Goal: Task Accomplishment & Management: Complete application form

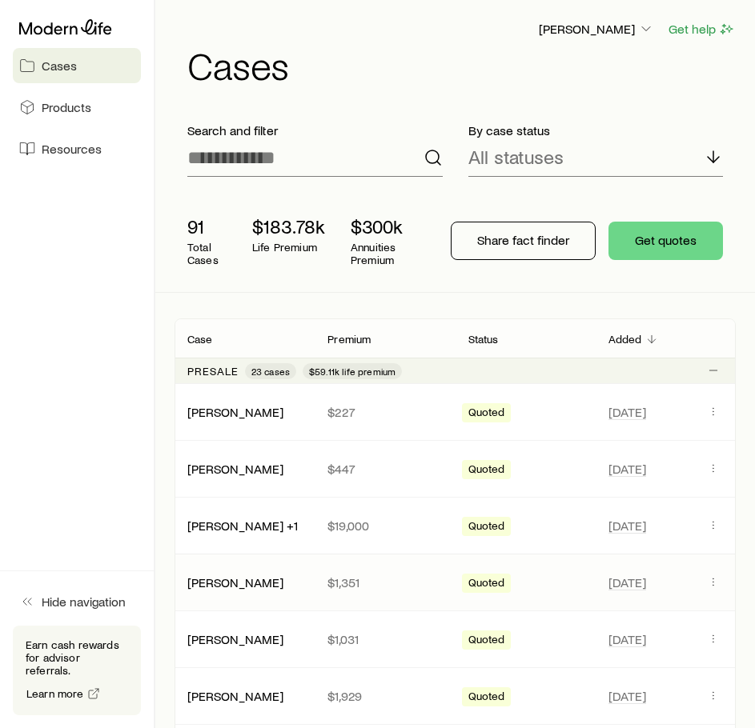
click at [364, 579] on p "$1,351" at bounding box center [384, 582] width 114 height 16
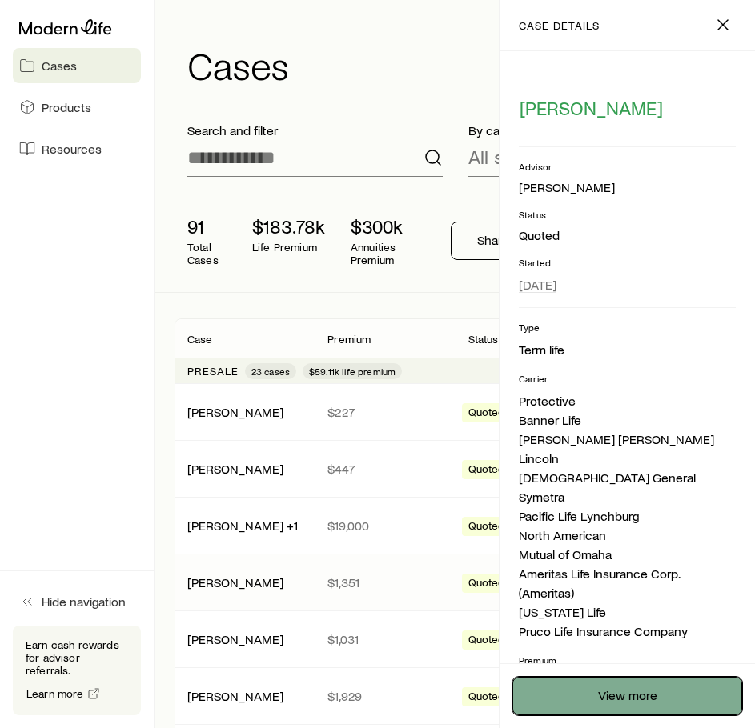
click at [629, 708] on link "View more" at bounding box center [627, 696] width 230 height 38
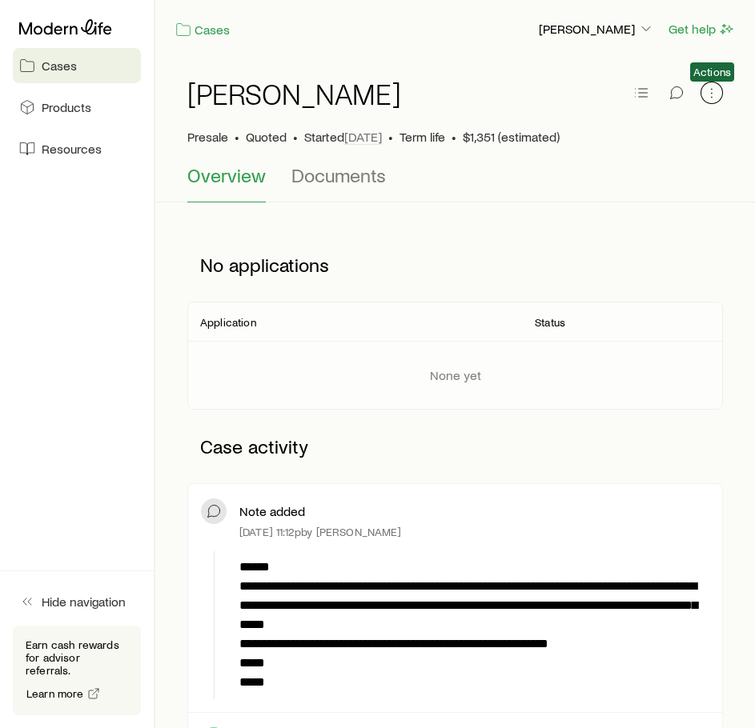
click at [711, 100] on icon "button" at bounding box center [711, 93] width 16 height 16
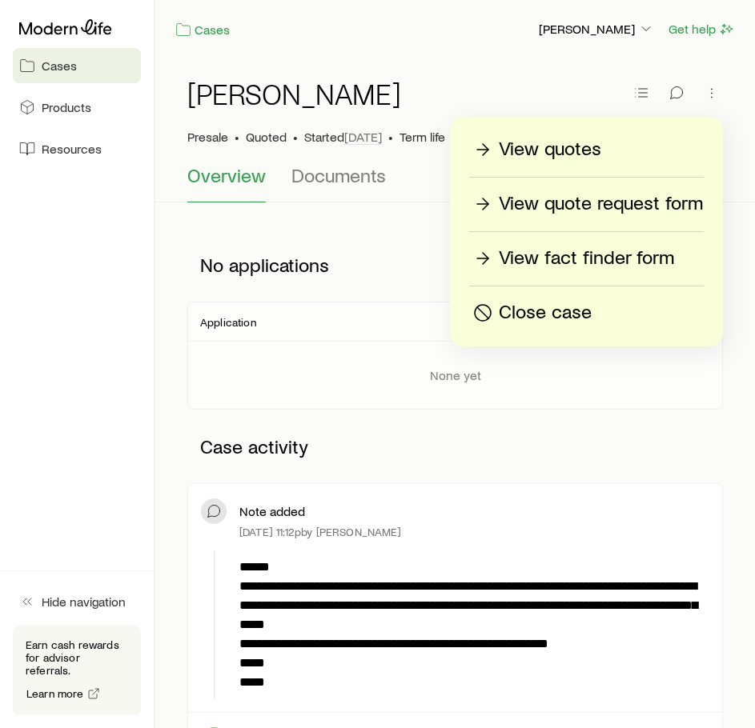
click at [612, 164] on div "View quotes View quote request form View fact finder form Close case" at bounding box center [586, 232] width 273 height 230
click at [574, 150] on p "View quotes" at bounding box center [549, 150] width 102 height 26
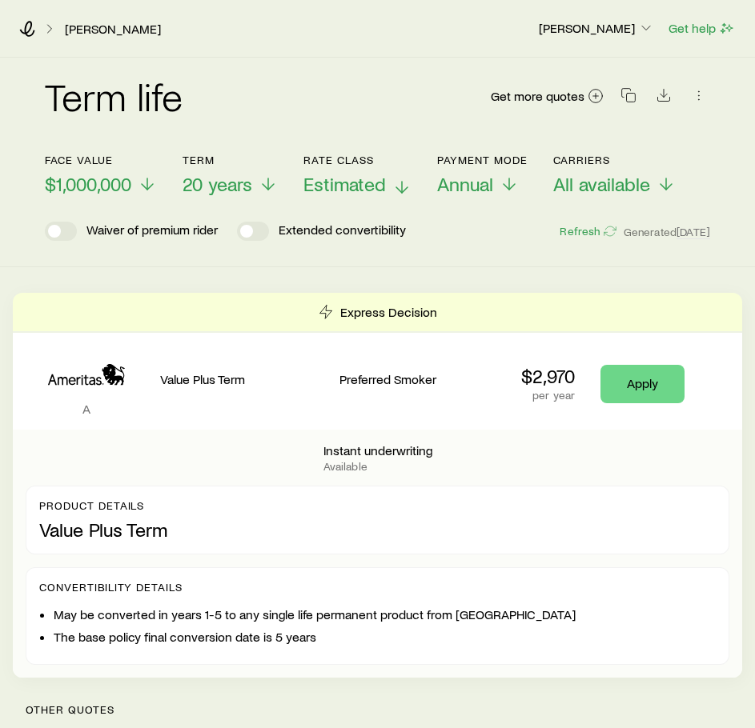
click at [365, 190] on span "Estimated" at bounding box center [344, 184] width 82 height 22
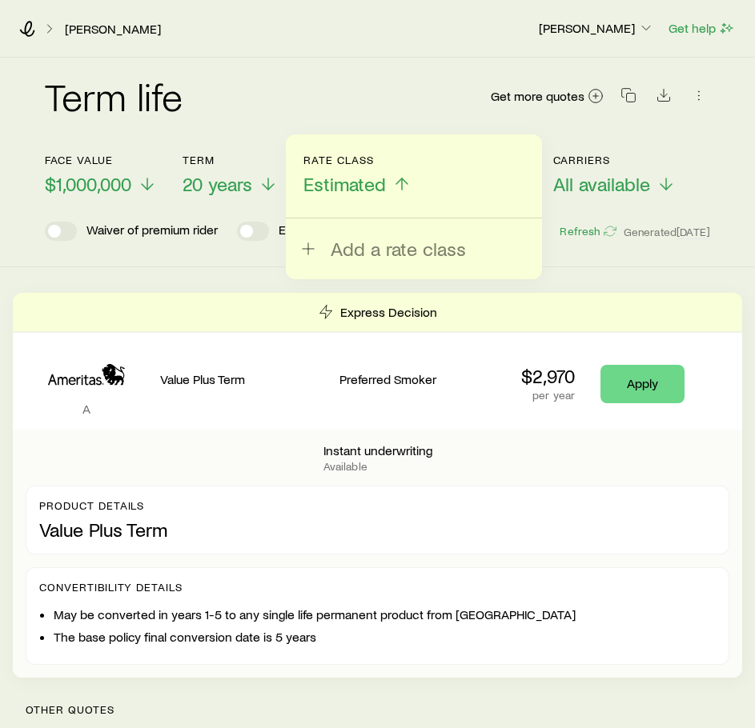
click at [387, 75] on div "Term life Get more quotes" at bounding box center [377, 106] width 665 height 96
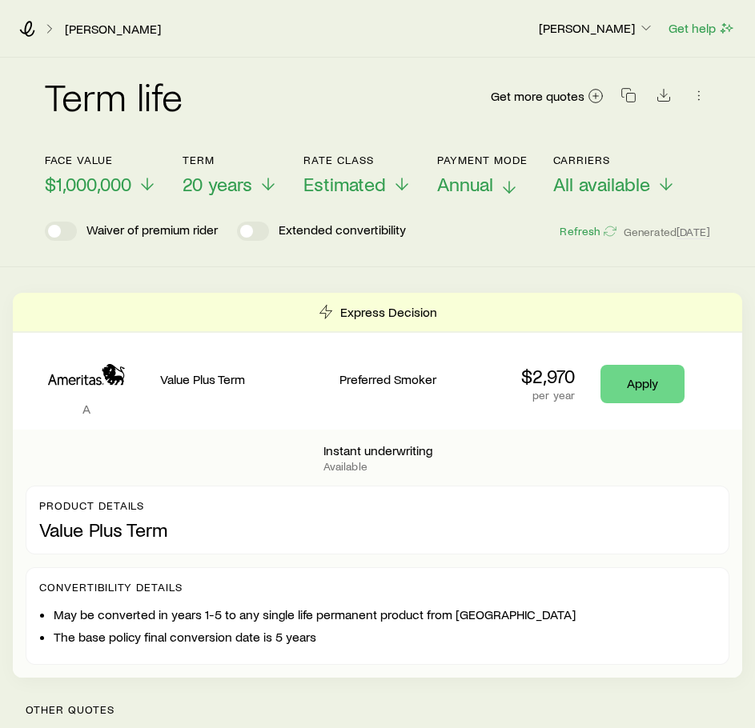
click at [466, 177] on span "Annual" at bounding box center [465, 184] width 56 height 22
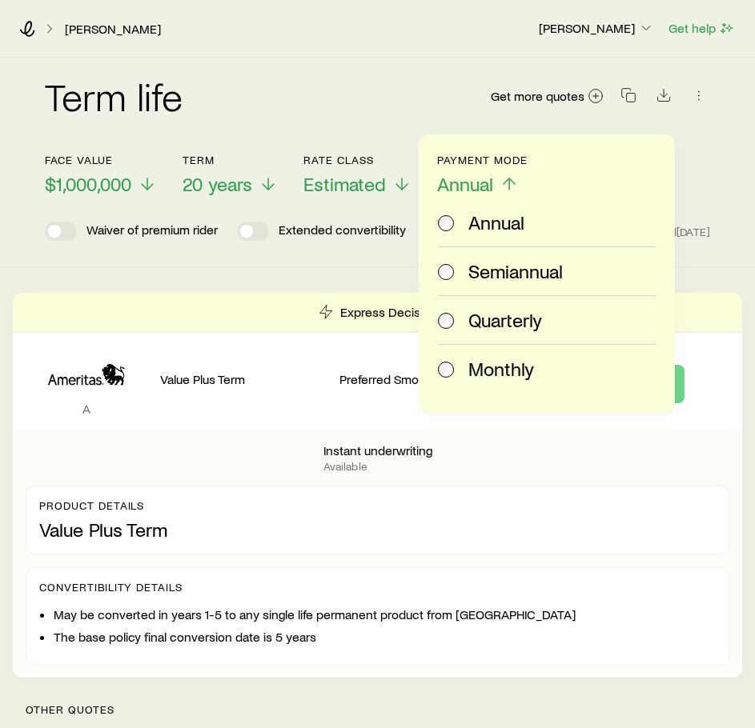
click at [492, 380] on label "Monthly" at bounding box center [543, 369] width 211 height 48
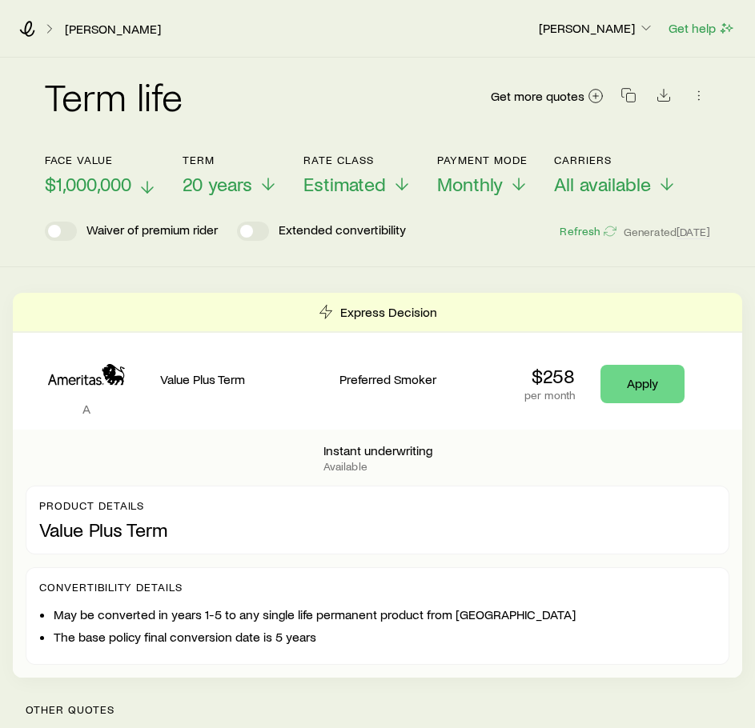
click at [101, 182] on span "$1,000,000" at bounding box center [88, 184] width 86 height 22
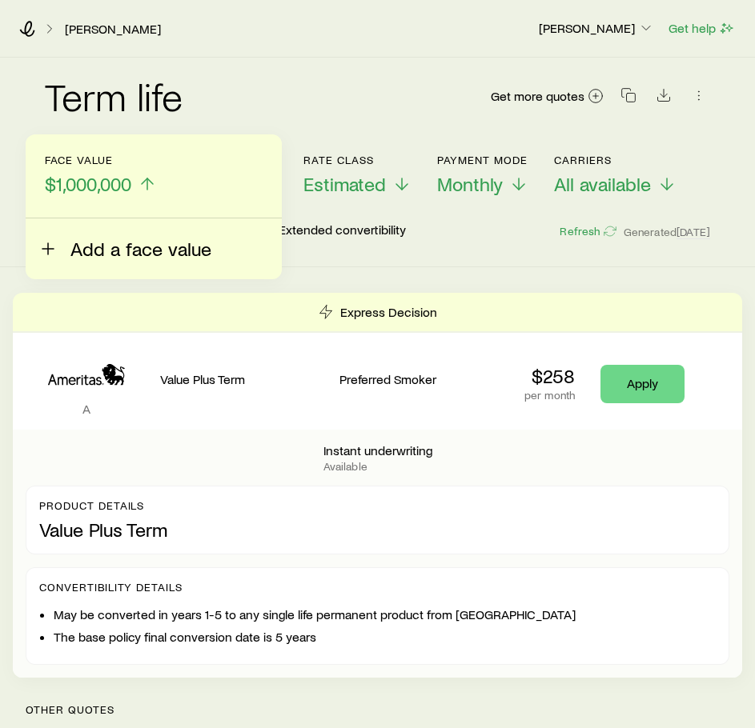
click at [109, 246] on span "Add a face value" at bounding box center [140, 249] width 141 height 22
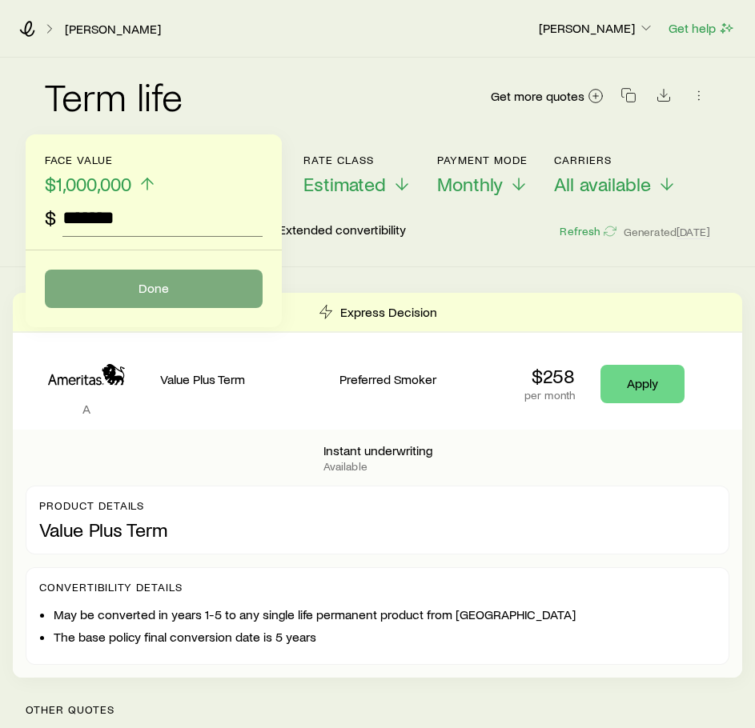
type input "*******"
click at [127, 286] on button "Done" at bounding box center [154, 289] width 218 height 38
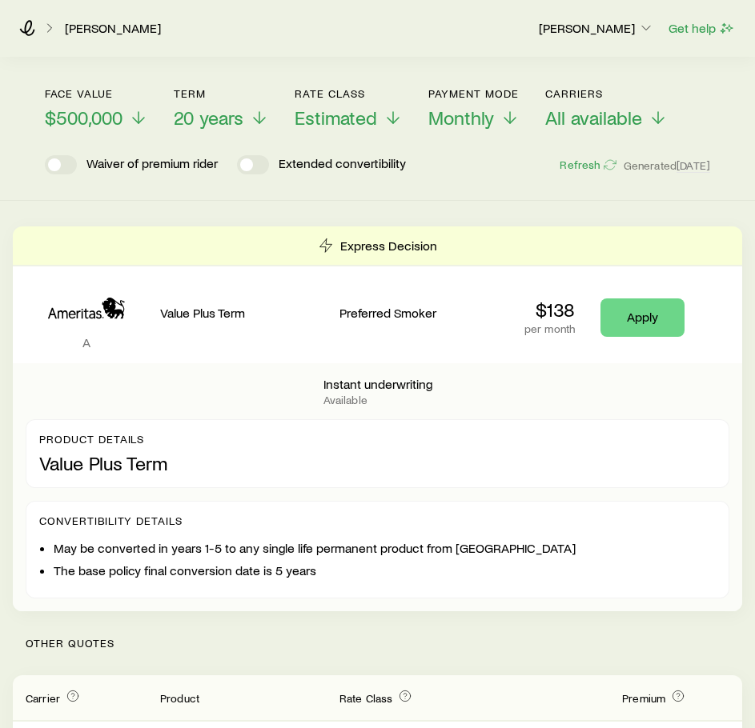
scroll to position [30, 0]
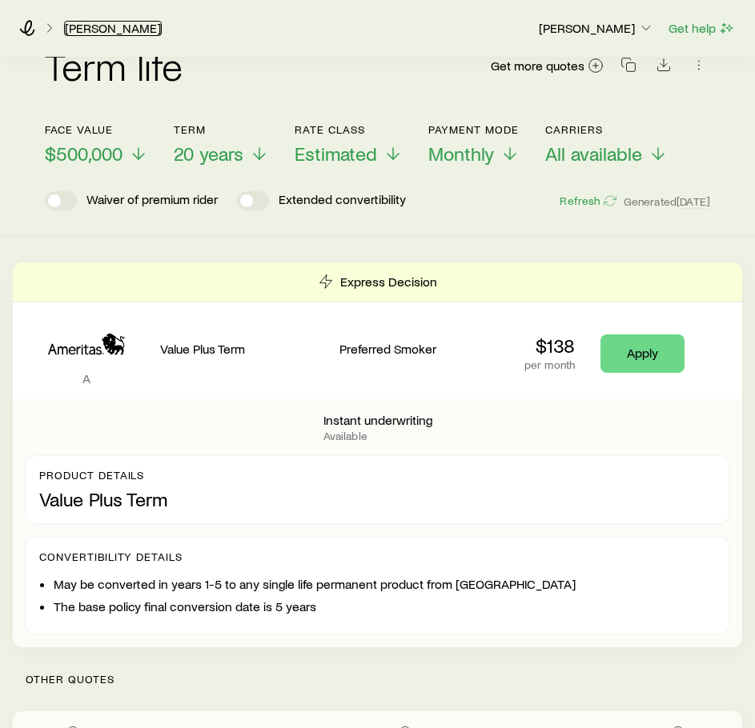
click at [79, 23] on link "[PERSON_NAME]" at bounding box center [113, 28] width 98 height 15
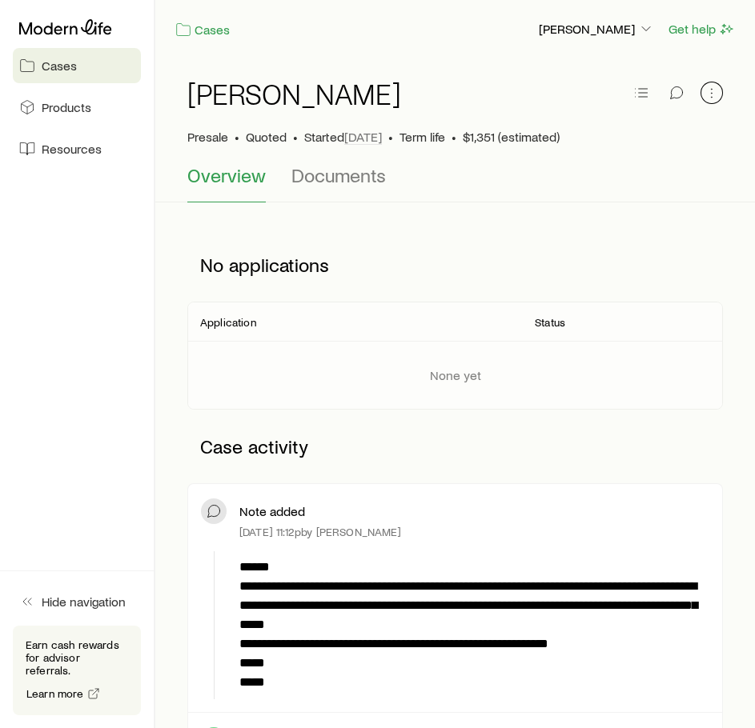
click at [701, 97] on button "button" at bounding box center [711, 93] width 22 height 22
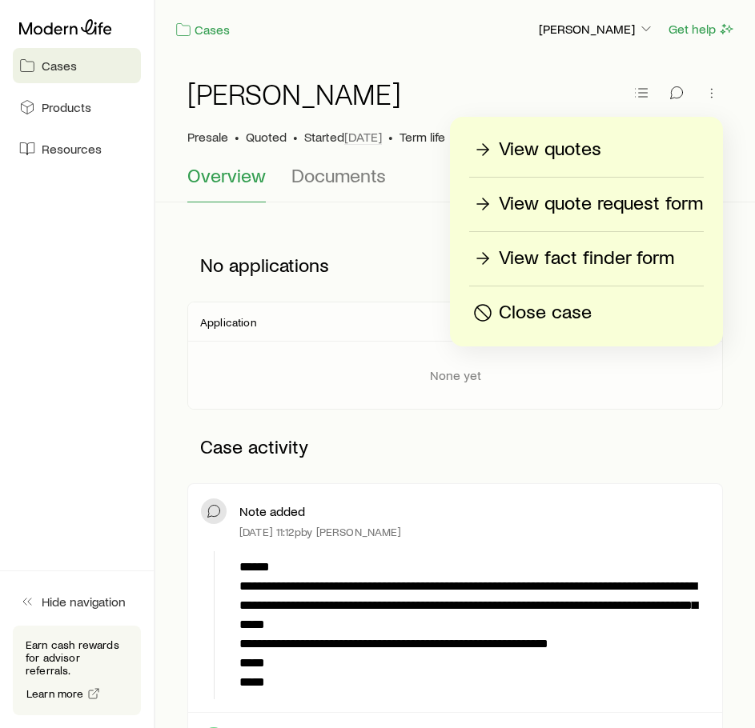
click at [644, 210] on p "View quote request form" at bounding box center [600, 204] width 204 height 26
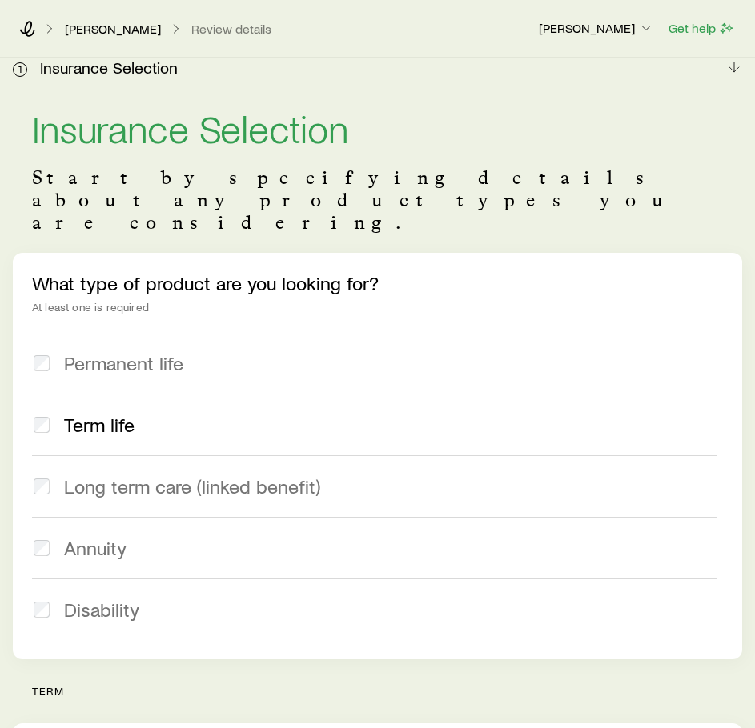
click at [115, 37] on div "[PERSON_NAME] Review details [PERSON_NAME] Get help" at bounding box center [377, 29] width 755 height 58
click at [114, 22] on link "[PERSON_NAME]" at bounding box center [113, 29] width 98 height 15
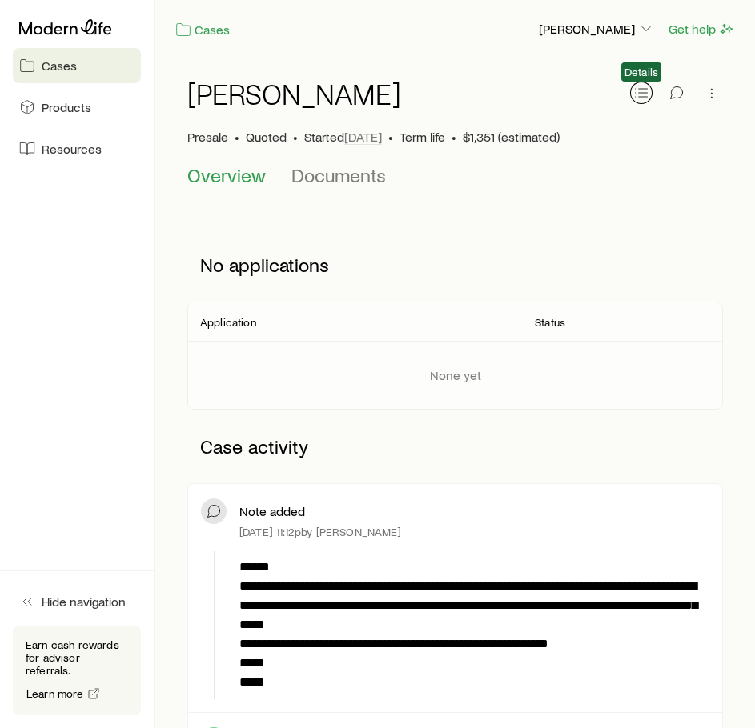
click at [642, 98] on icon "button" at bounding box center [641, 93] width 16 height 16
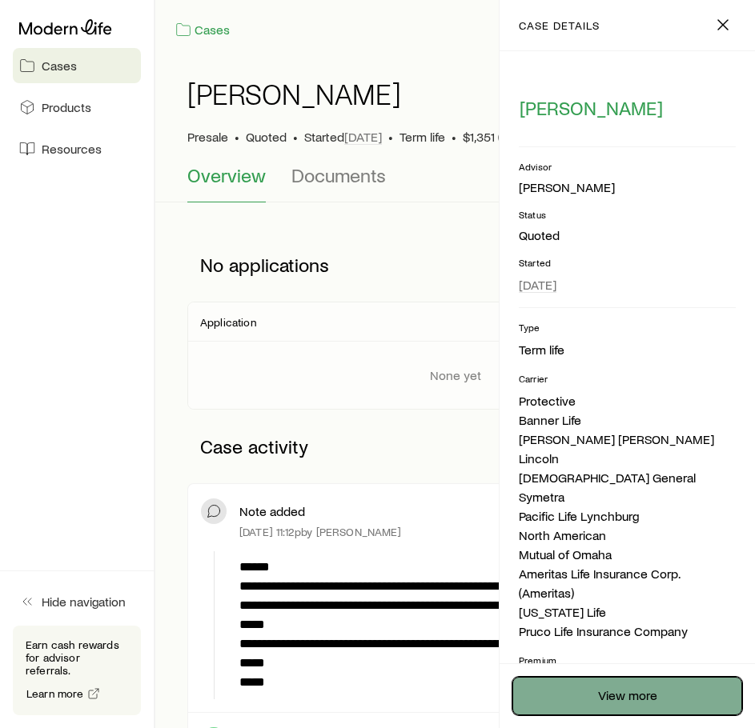
click at [618, 686] on link "View more" at bounding box center [627, 696] width 230 height 38
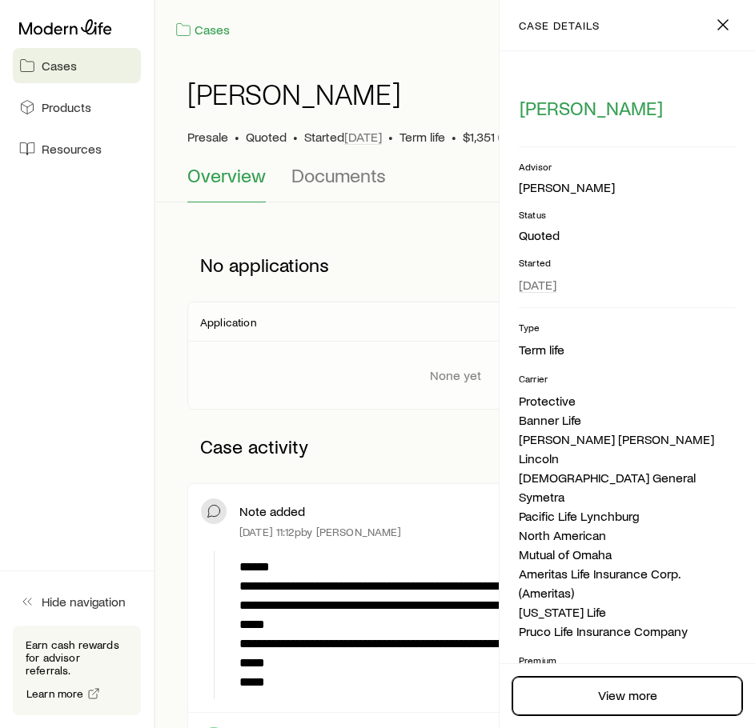
scroll to position [299, 0]
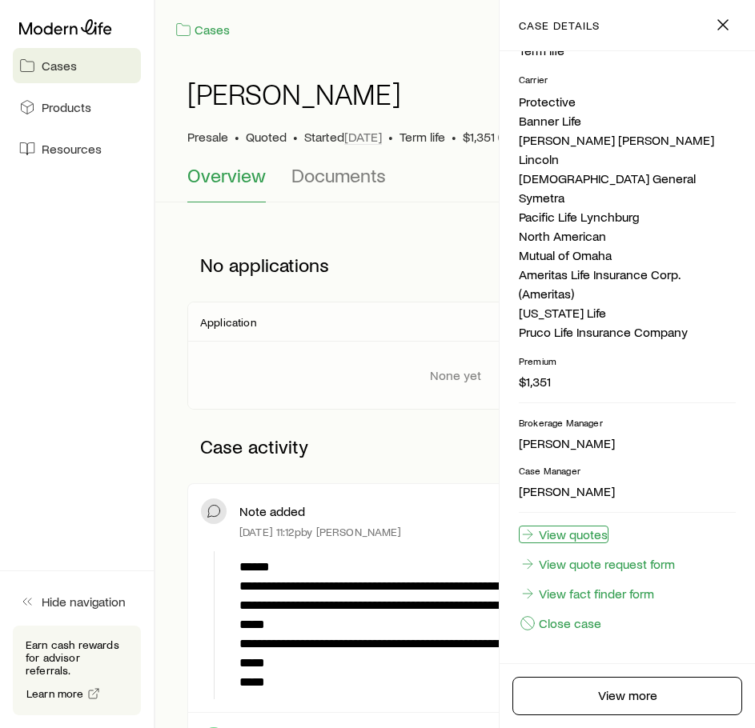
click at [581, 537] on link "View quotes" at bounding box center [563, 535] width 90 height 18
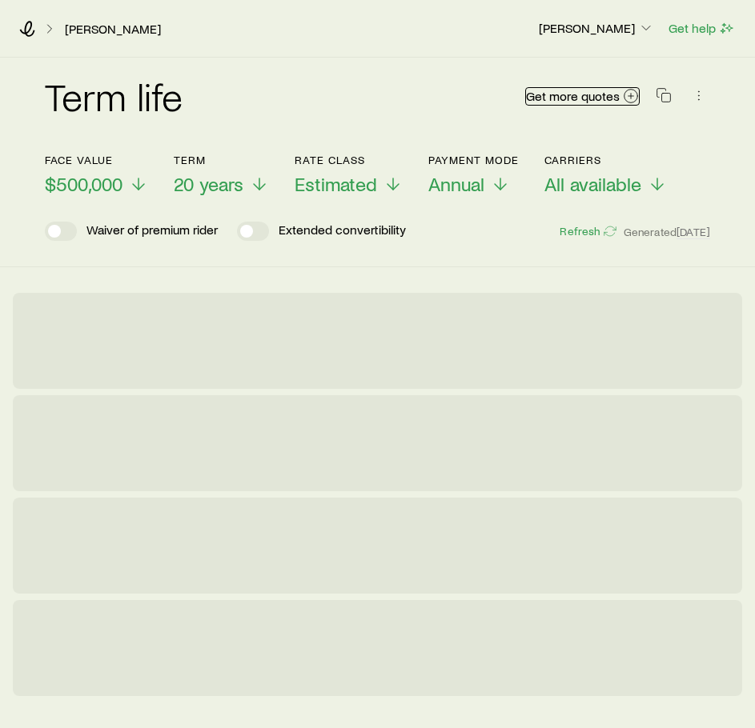
click at [625, 94] on icon at bounding box center [630, 96] width 16 height 16
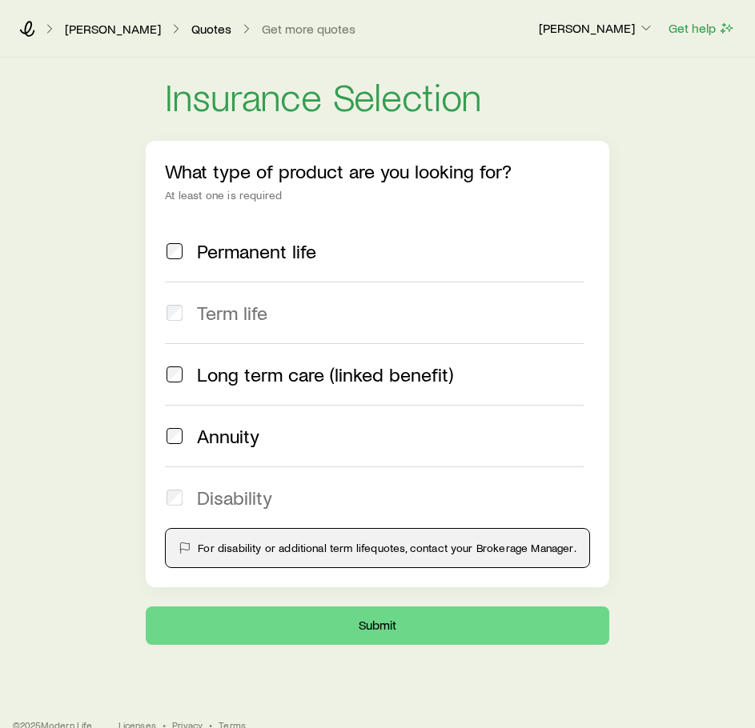
click at [243, 318] on span "Term life" at bounding box center [232, 313] width 70 height 22
click at [112, 26] on link "[PERSON_NAME]" at bounding box center [113, 29] width 98 height 15
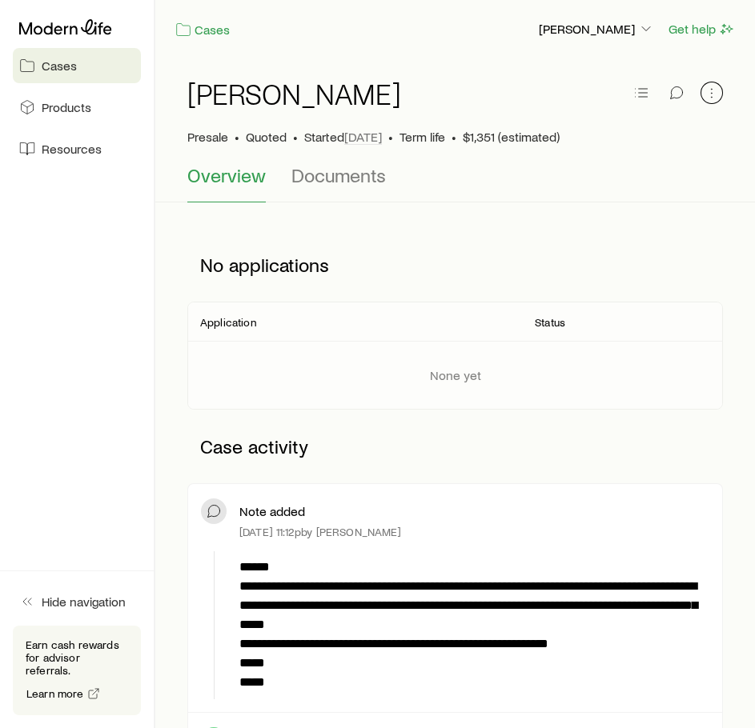
click at [707, 91] on icon "button" at bounding box center [711, 93] width 16 height 16
click at [198, 31] on link "Cases" at bounding box center [202, 30] width 56 height 18
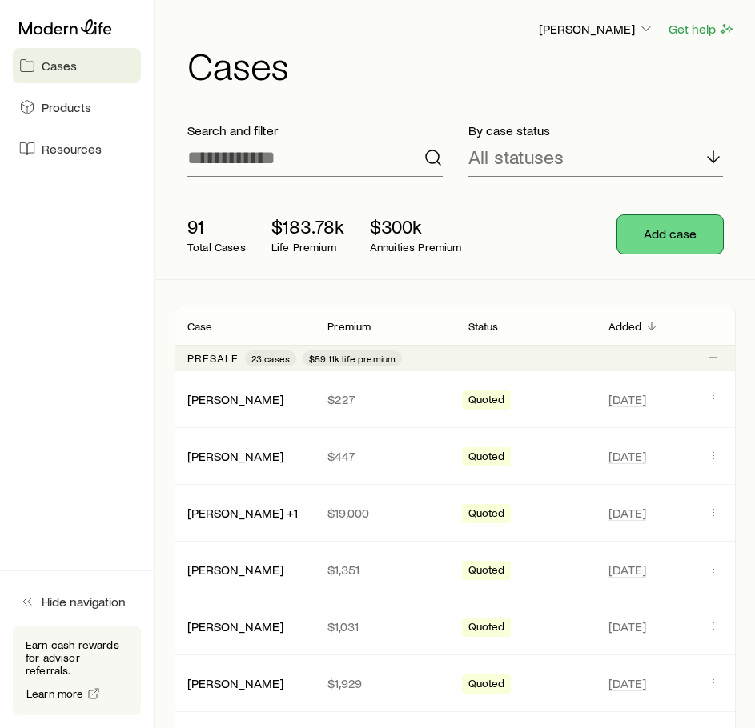
click at [636, 238] on button "Add case" at bounding box center [670, 234] width 106 height 38
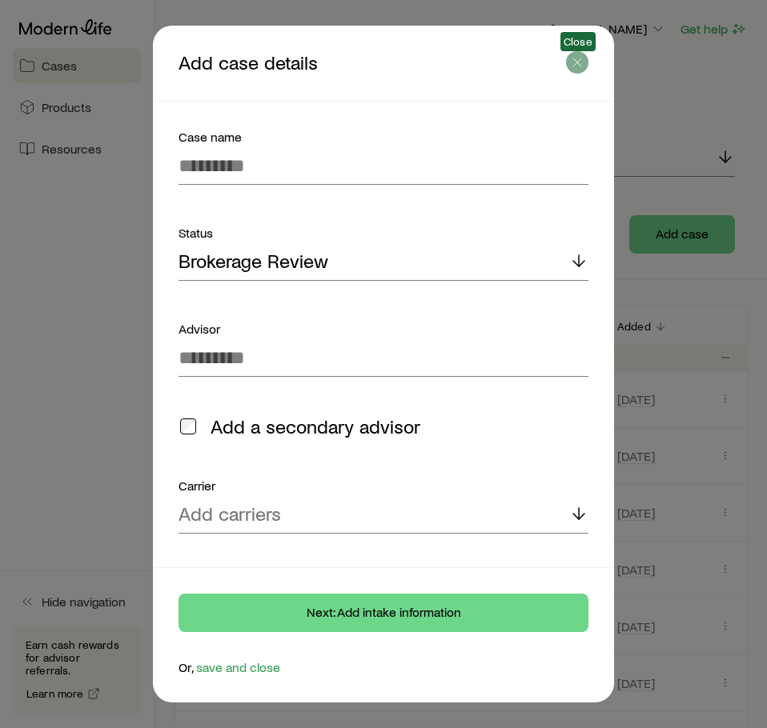
click at [582, 58] on icon "button" at bounding box center [577, 62] width 16 height 16
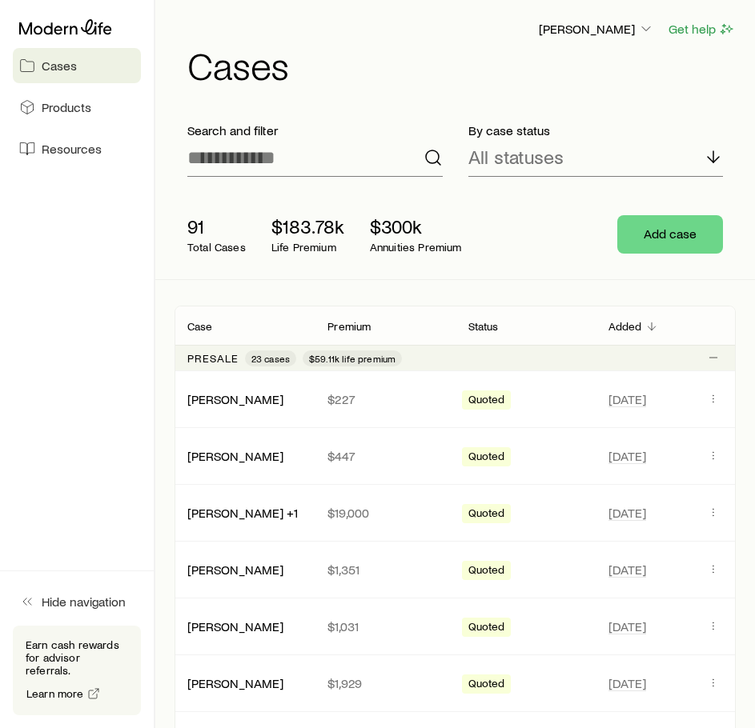
click at [632, 209] on div "Add case" at bounding box center [669, 234] width 131 height 64
click at [642, 222] on button "Add case" at bounding box center [670, 234] width 106 height 38
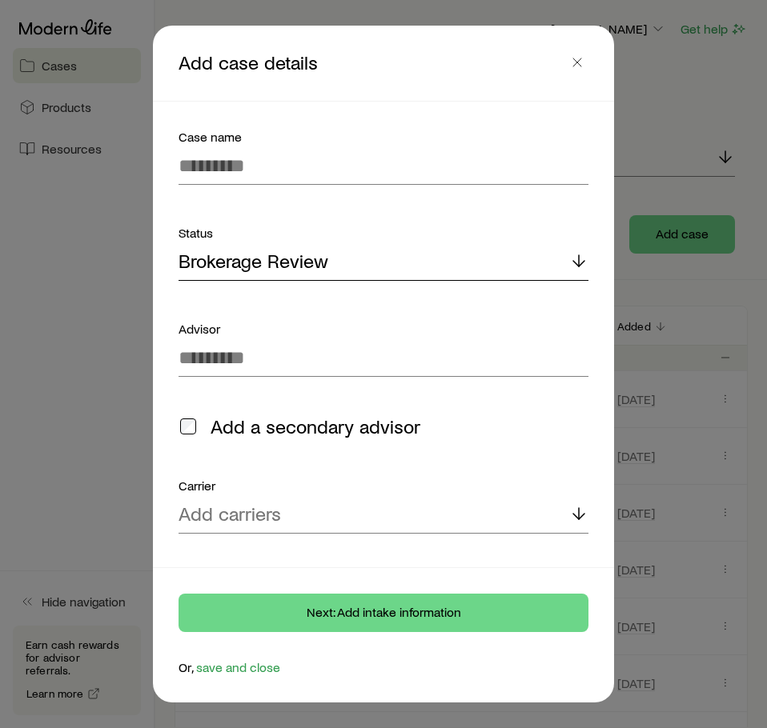
click at [406, 273] on div "Brokerage Review" at bounding box center [383, 261] width 410 height 38
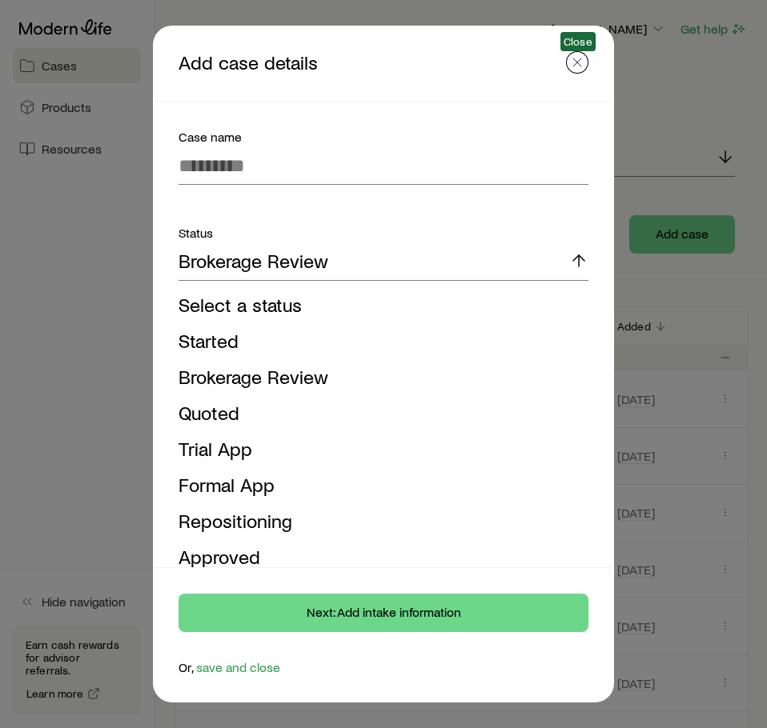
click at [582, 68] on icon "button" at bounding box center [577, 62] width 16 height 16
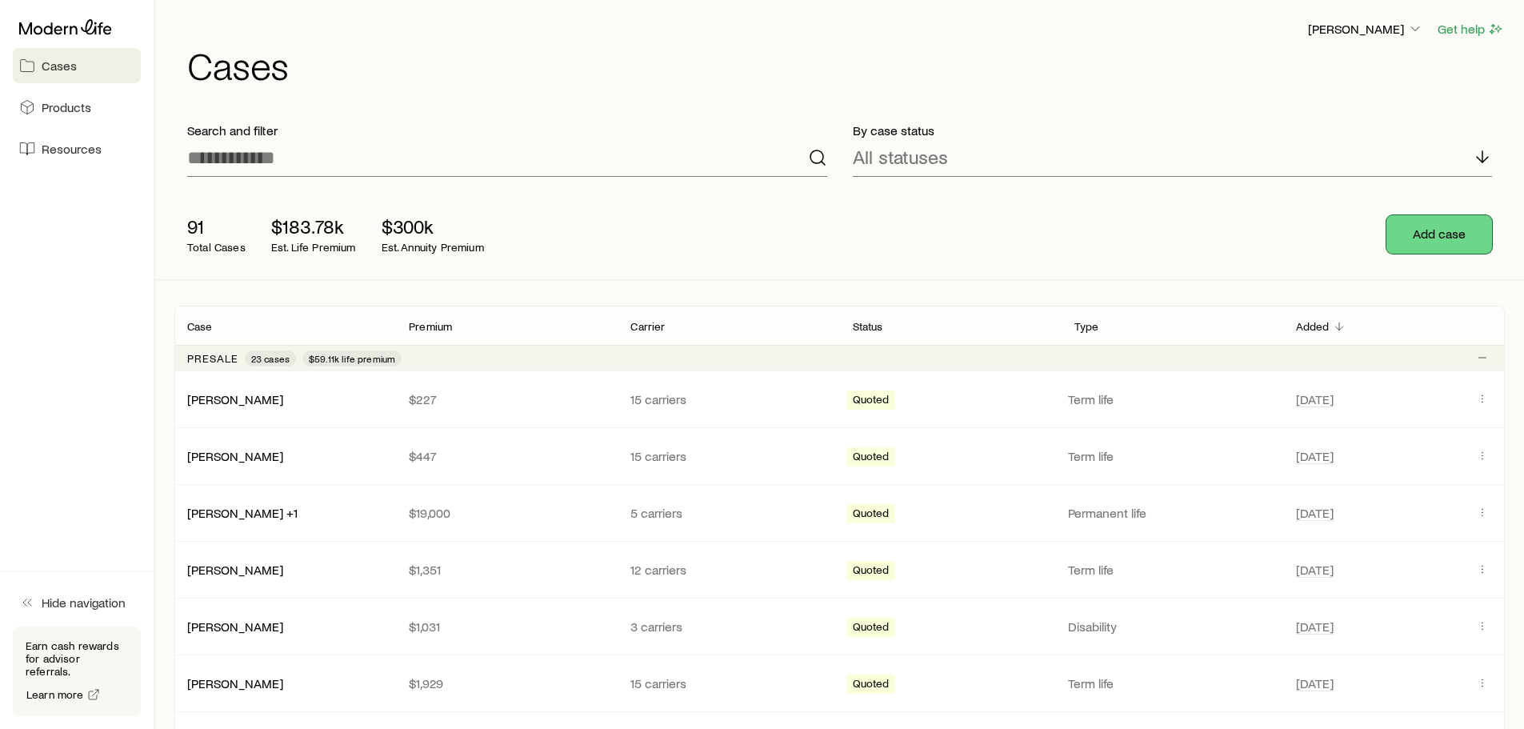
scroll to position [63, 0]
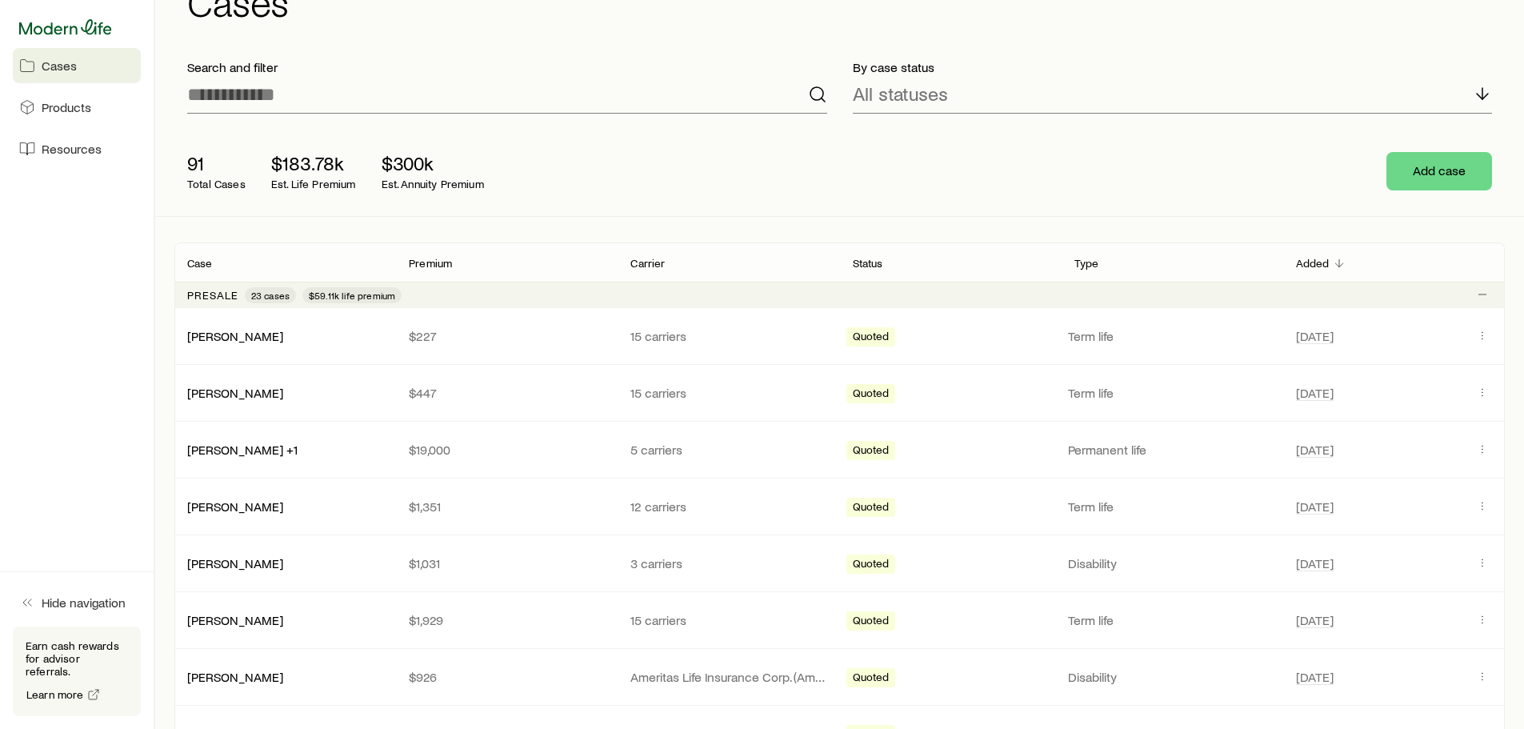
click at [50, 21] on icon at bounding box center [65, 27] width 93 height 16
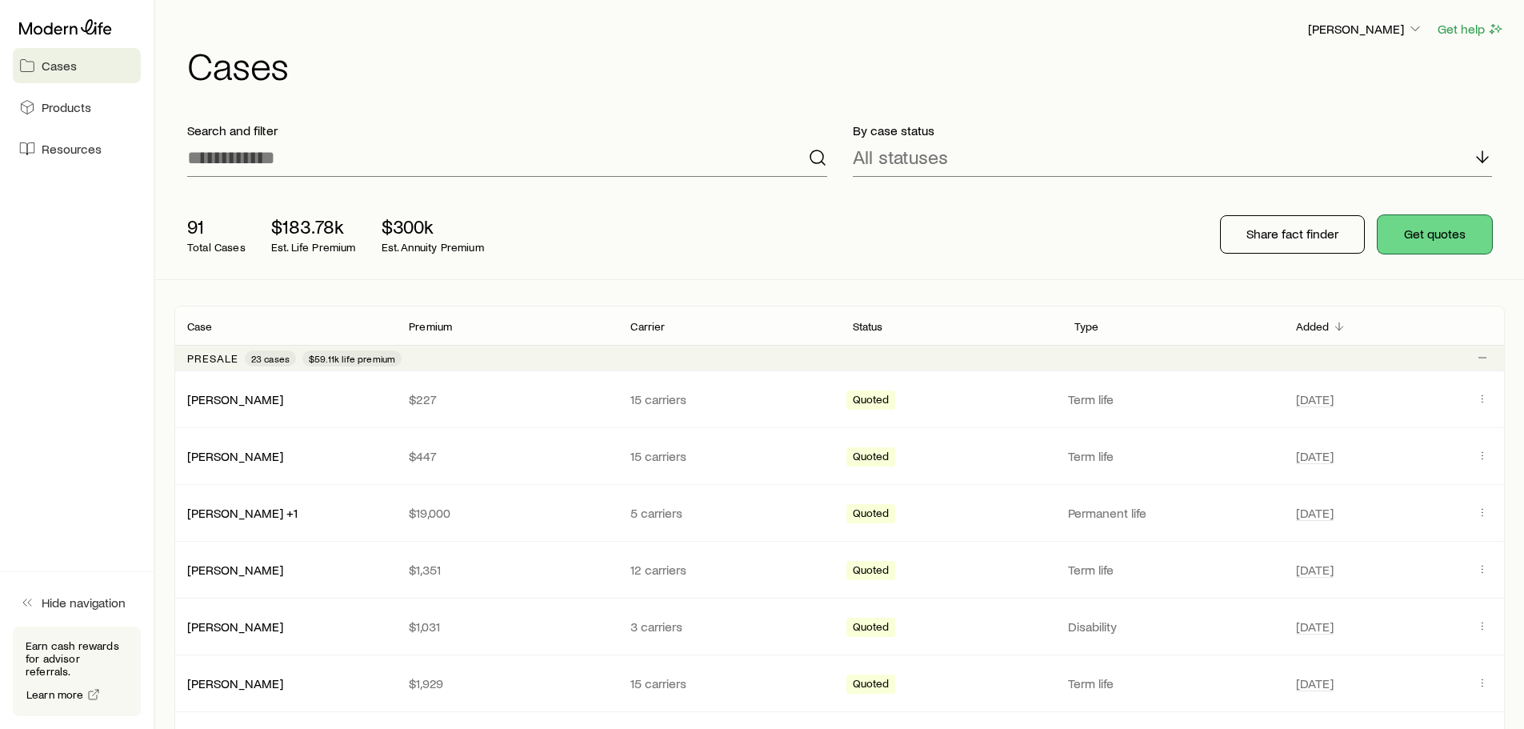
click at [766, 238] on button "Get quotes" at bounding box center [1435, 234] width 114 height 38
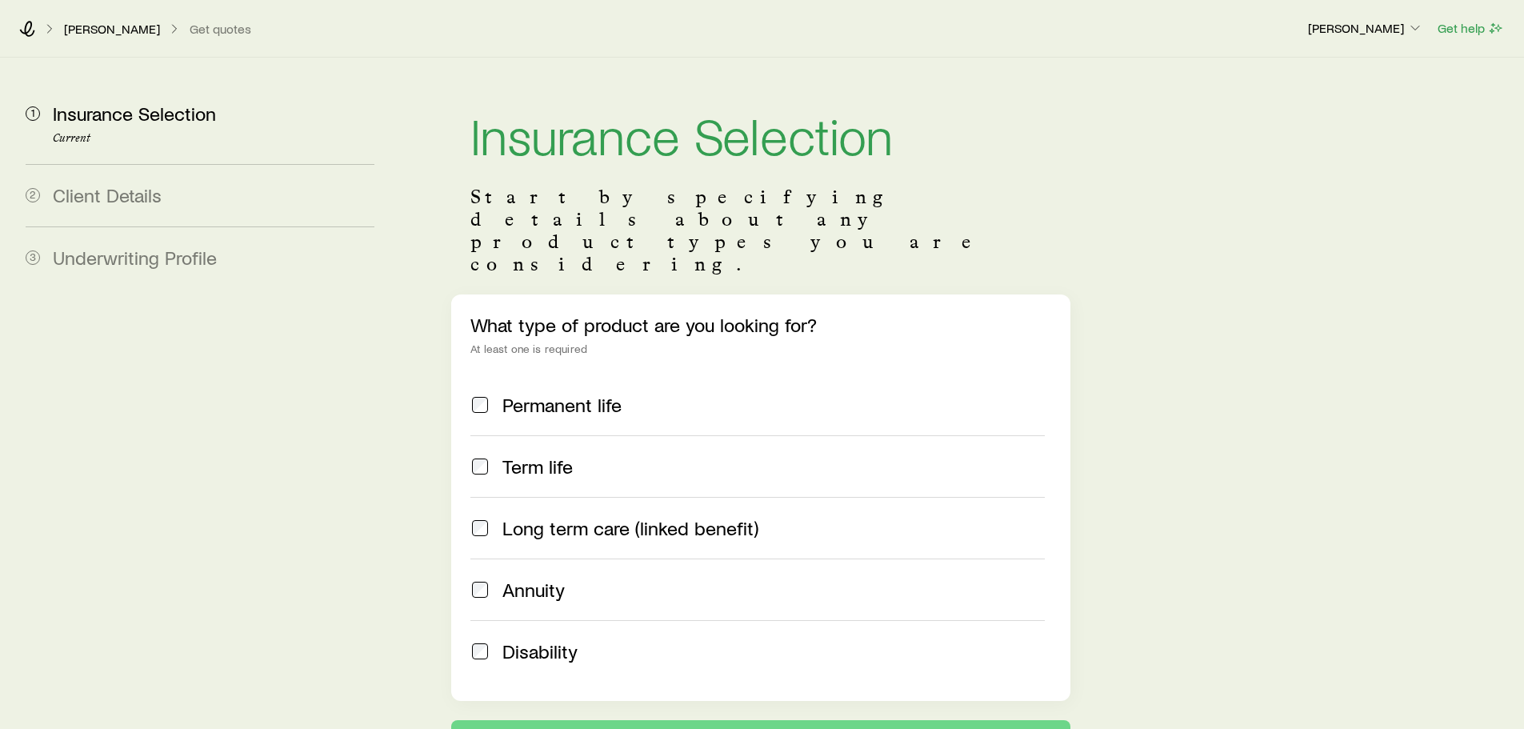
click at [557, 455] on span "Term life" at bounding box center [537, 466] width 70 height 22
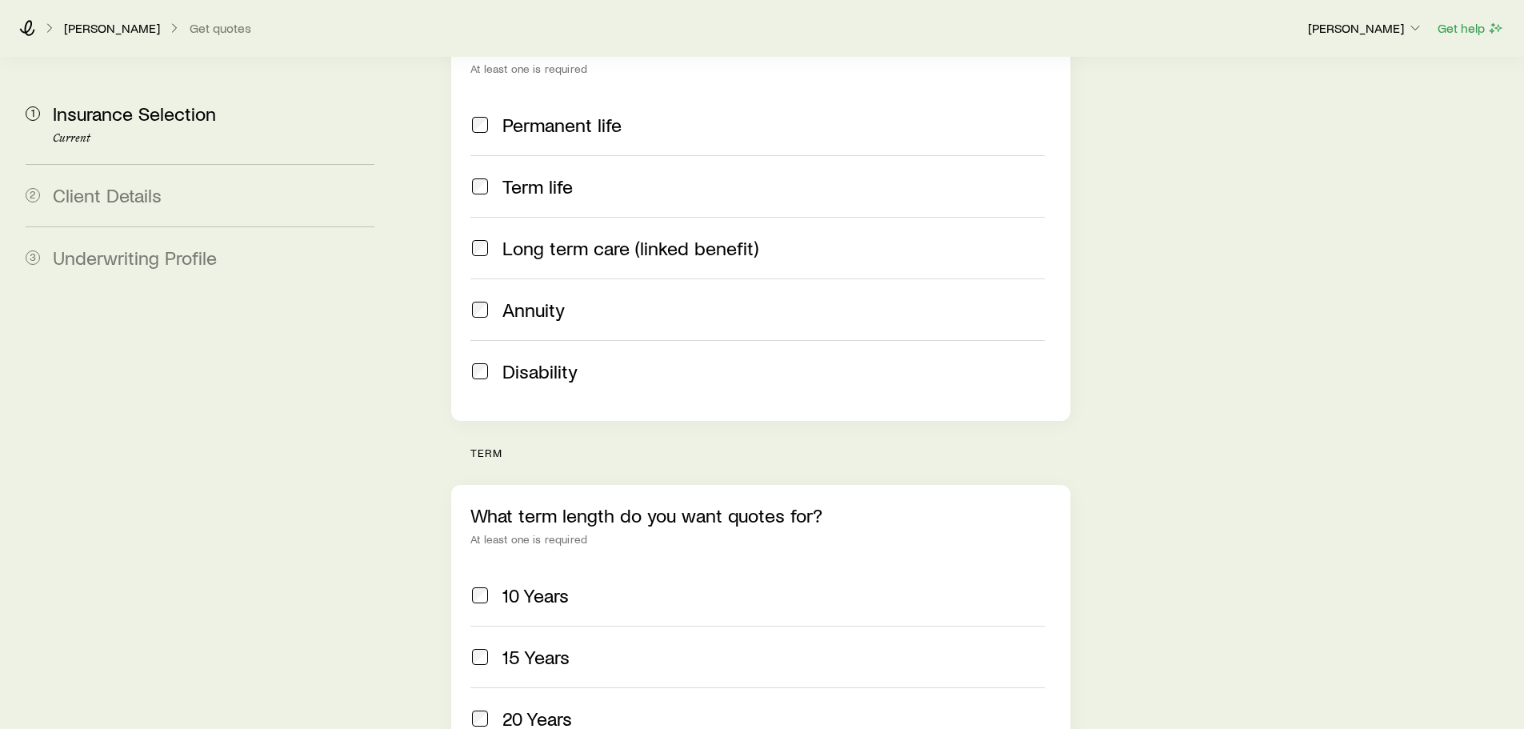
scroll to position [302, 0]
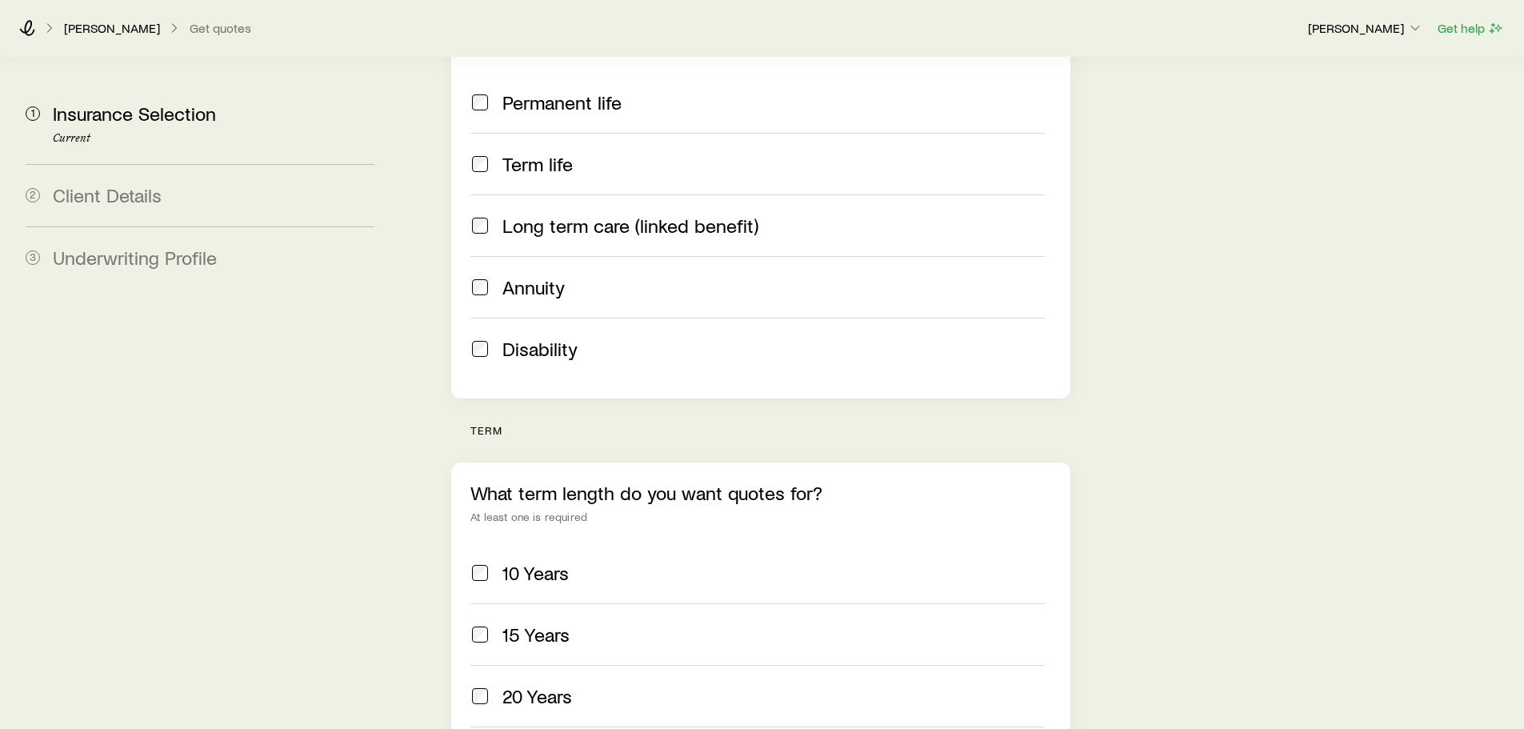
click at [515, 685] on span "20 Years" at bounding box center [537, 696] width 70 height 22
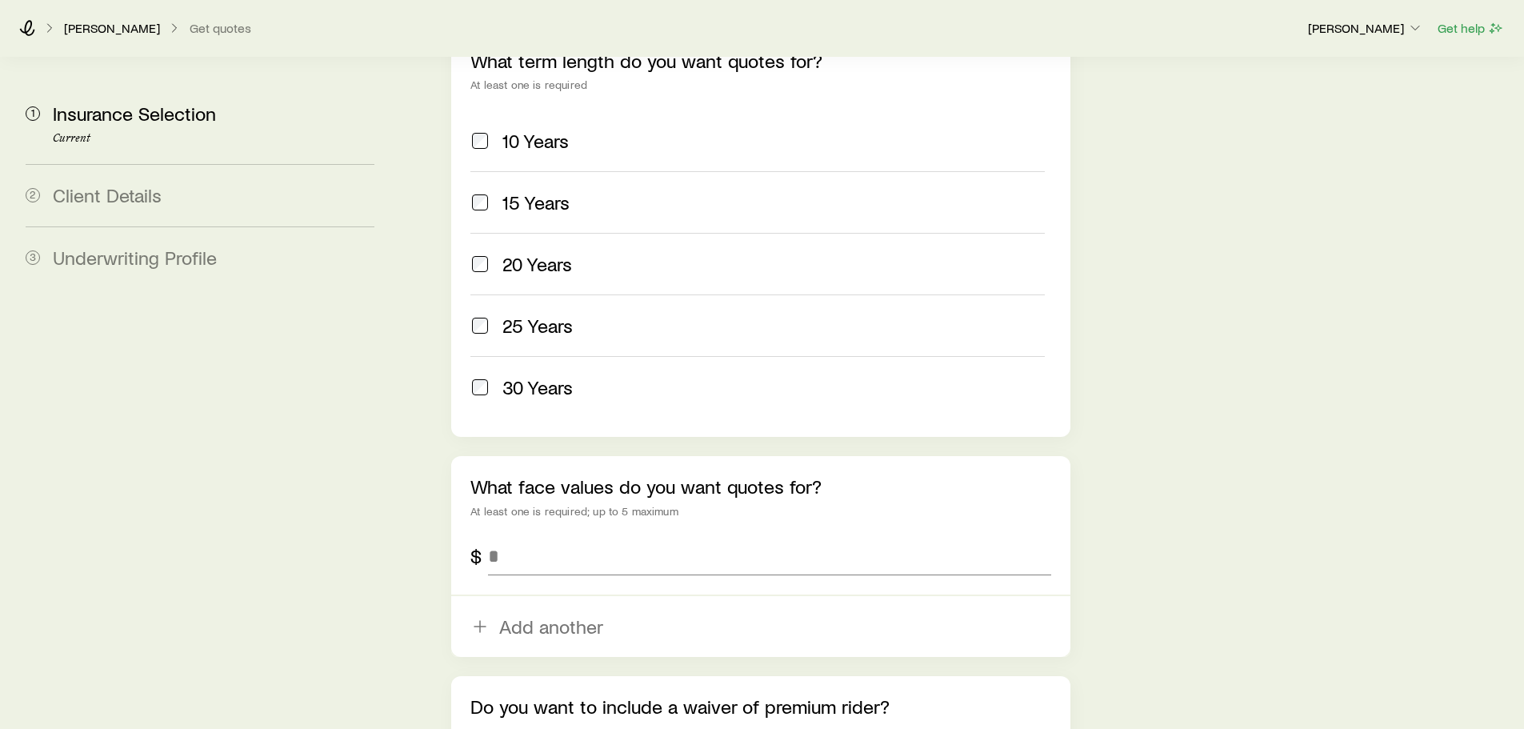
scroll to position [759, 0]
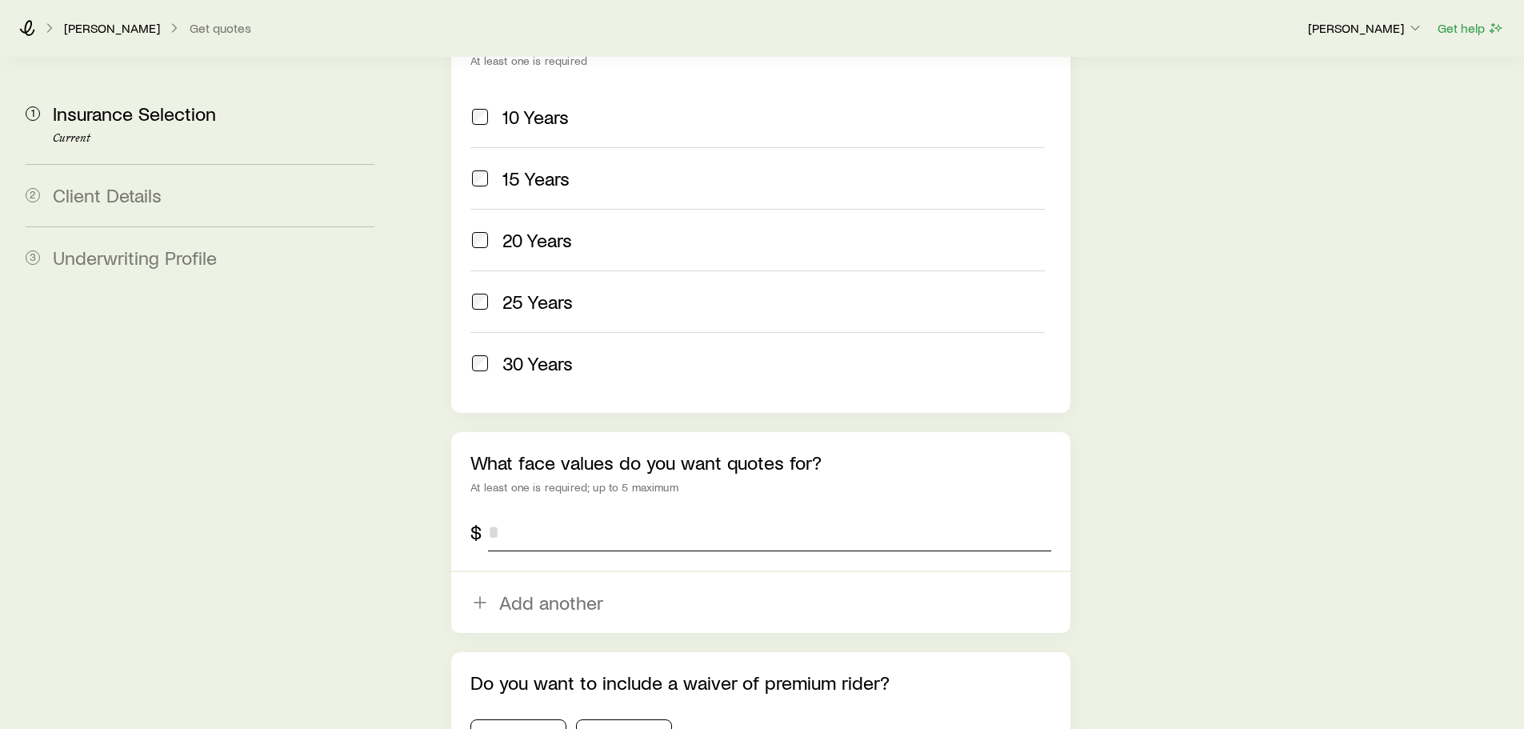
click at [552, 513] on input "tel" at bounding box center [769, 532] width 562 height 38
type input "*******"
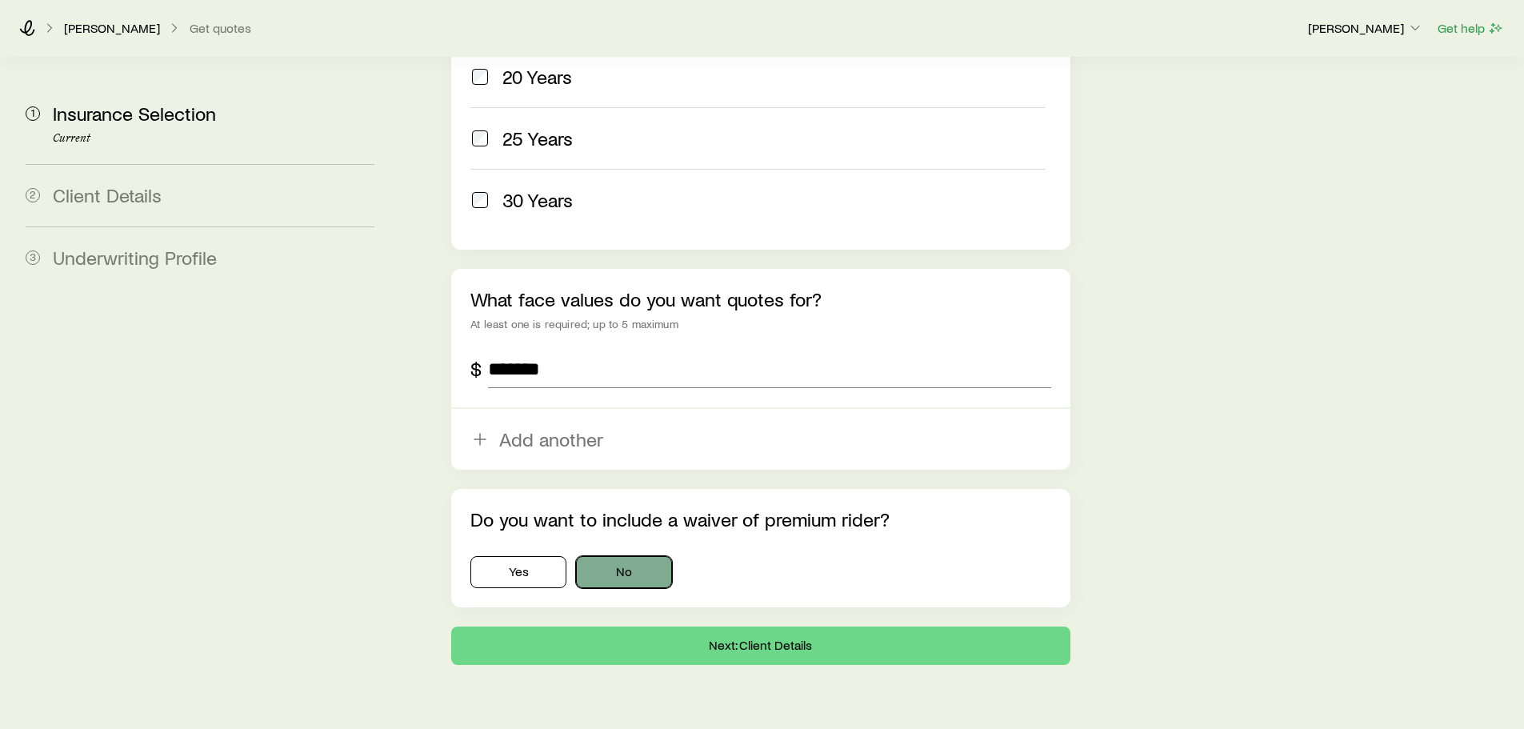
click at [633, 556] on button "No" at bounding box center [624, 572] width 96 height 32
click at [690, 626] on button "Next: Client Details" at bounding box center [760, 645] width 618 height 38
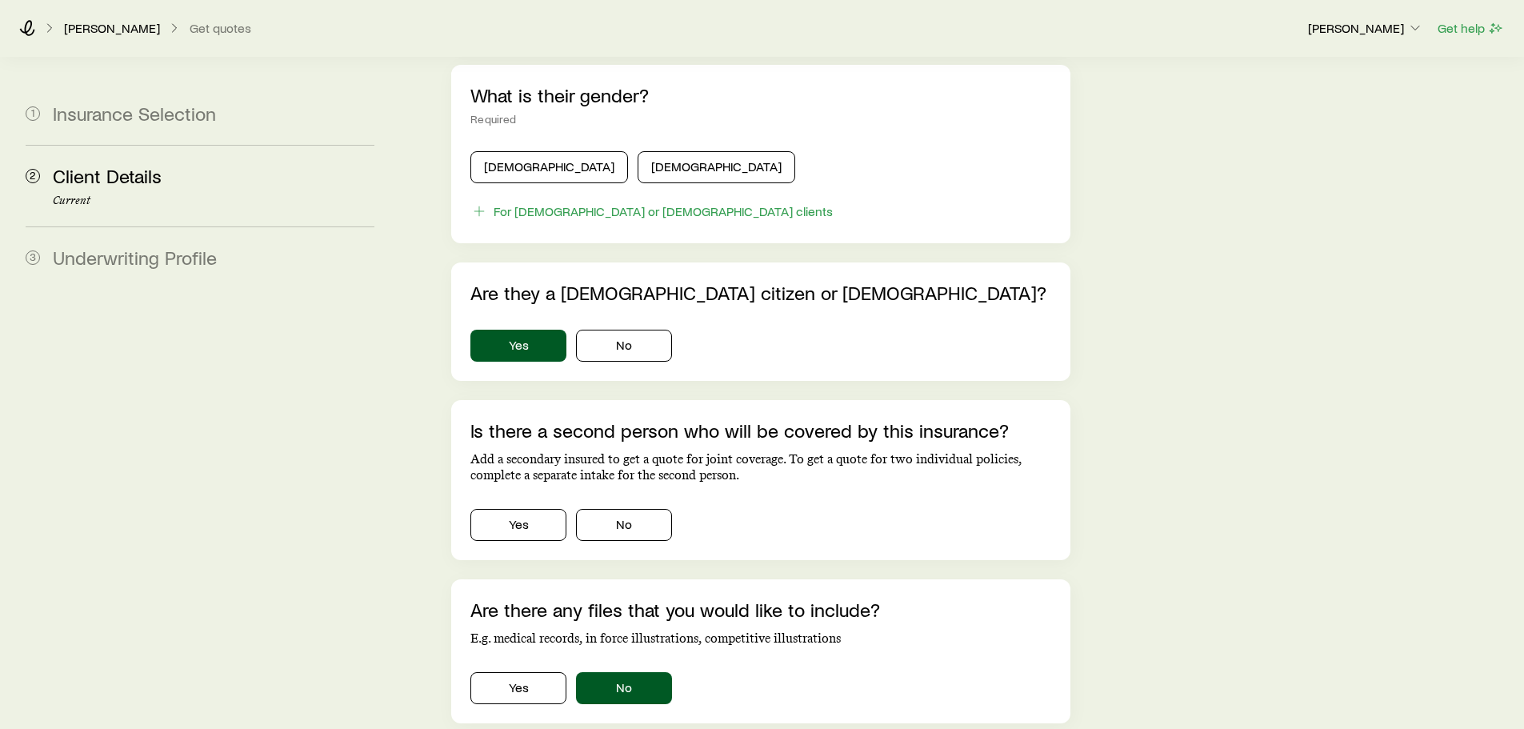
scroll to position [951, 0]
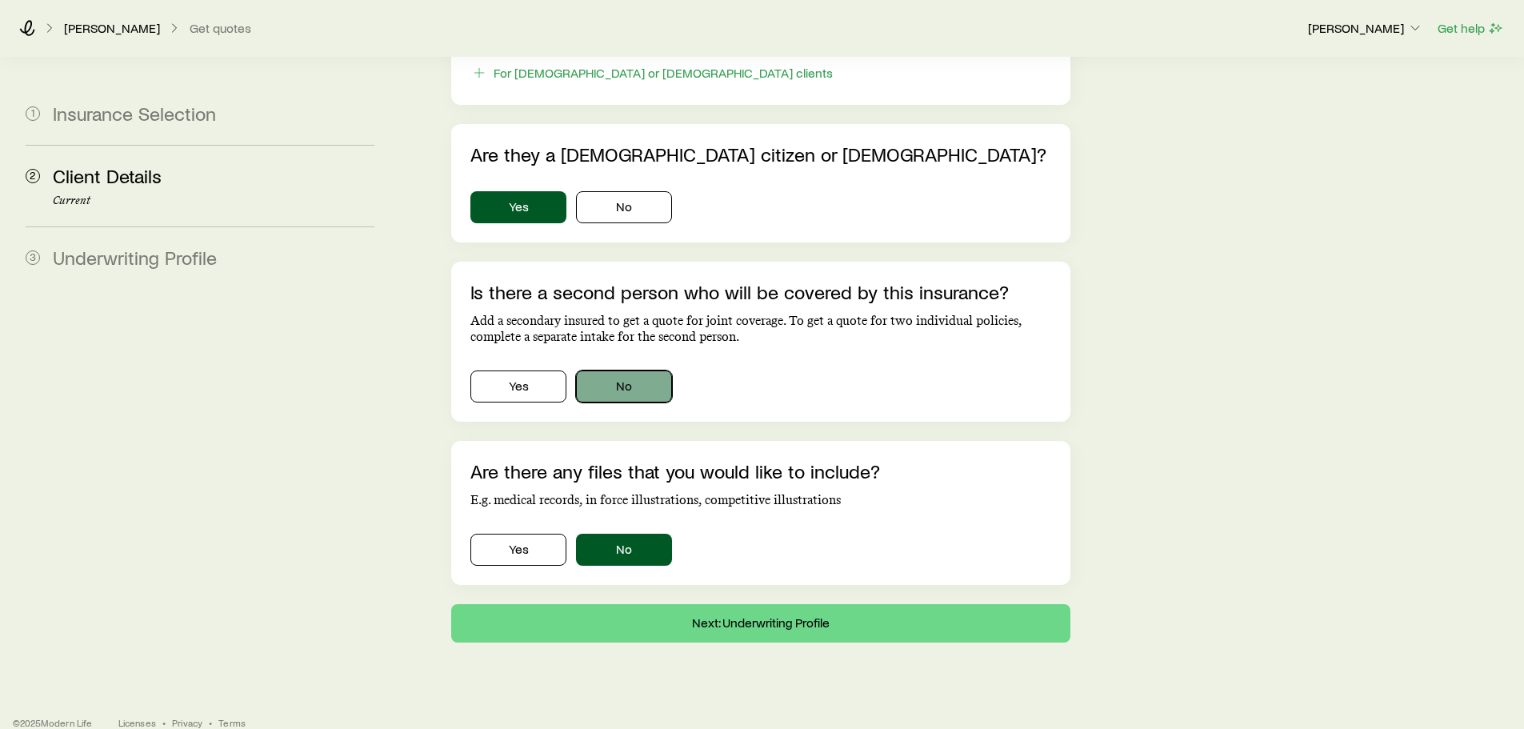
click at [616, 370] on button "No" at bounding box center [624, 386] width 96 height 32
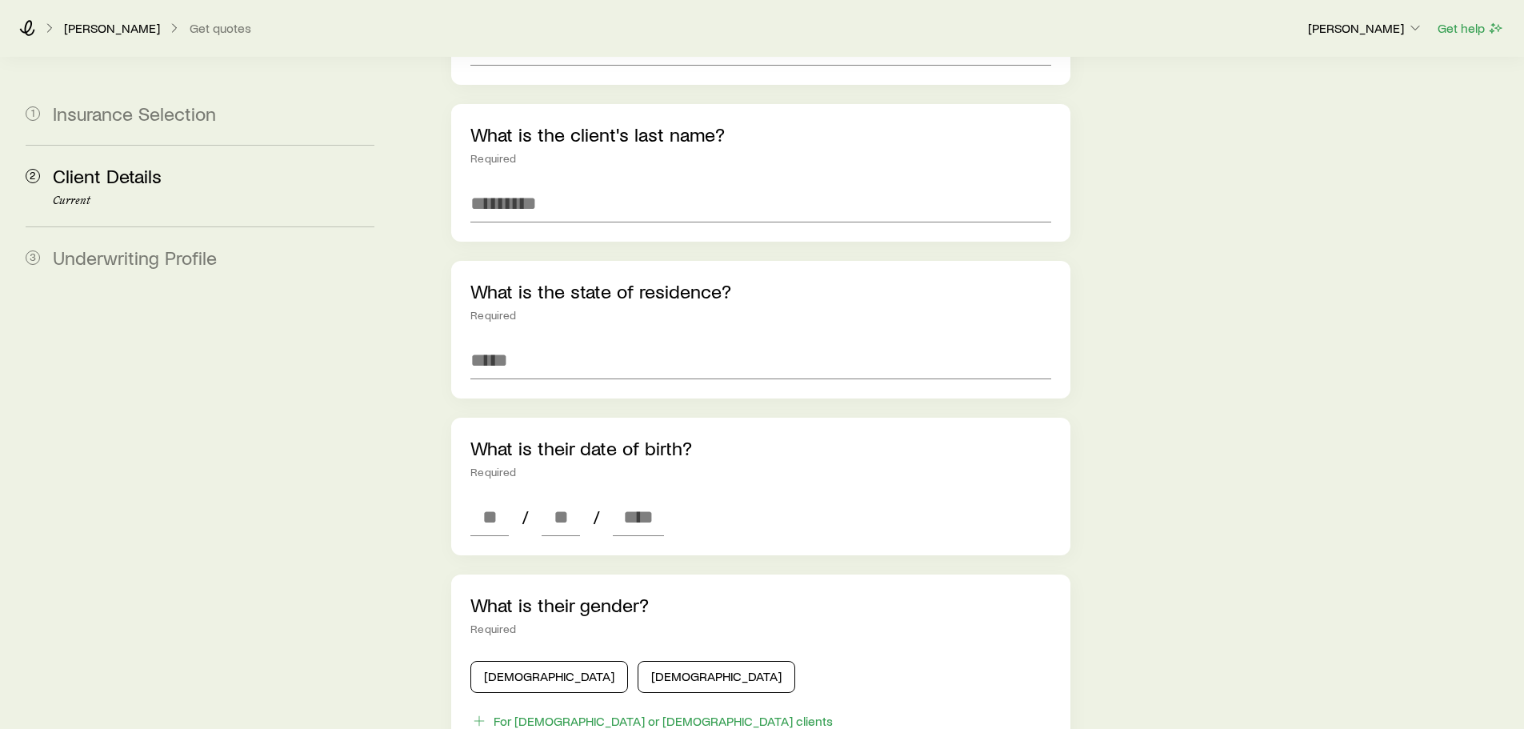
scroll to position [302, 0]
click at [563, 662] on button "[DEMOGRAPHIC_DATA]" at bounding box center [549, 678] width 158 height 32
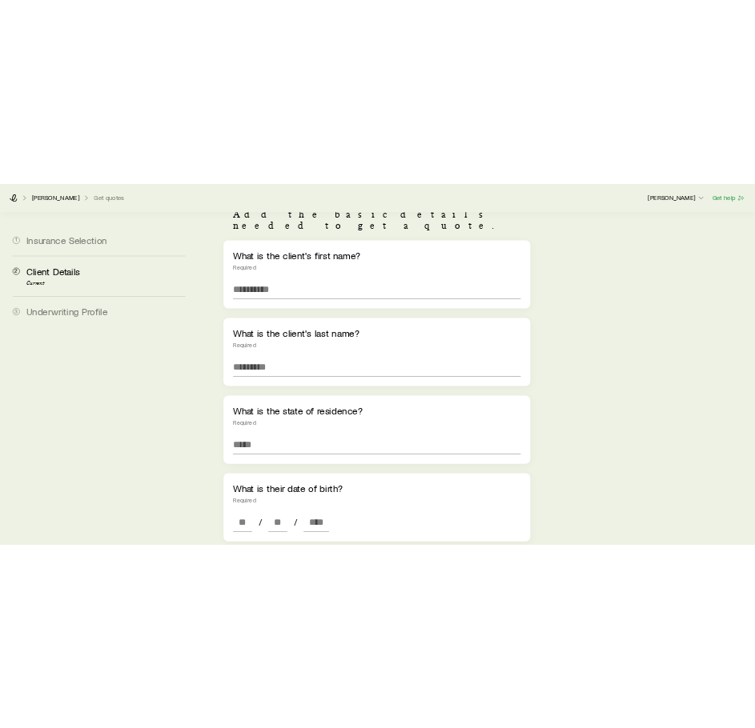
scroll to position [130, 0]
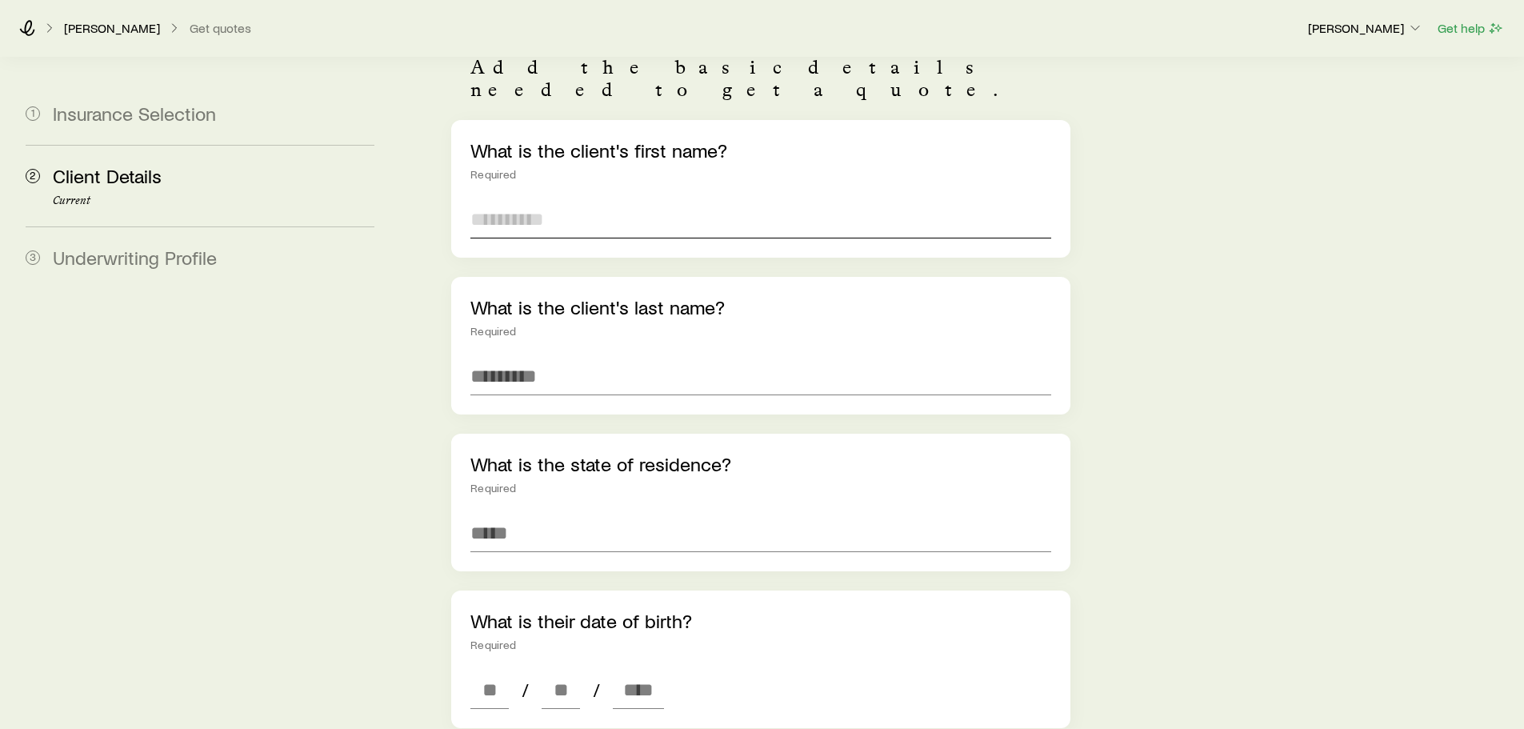
click at [571, 205] on input "text" at bounding box center [760, 219] width 580 height 38
type input "****"
type input "******"
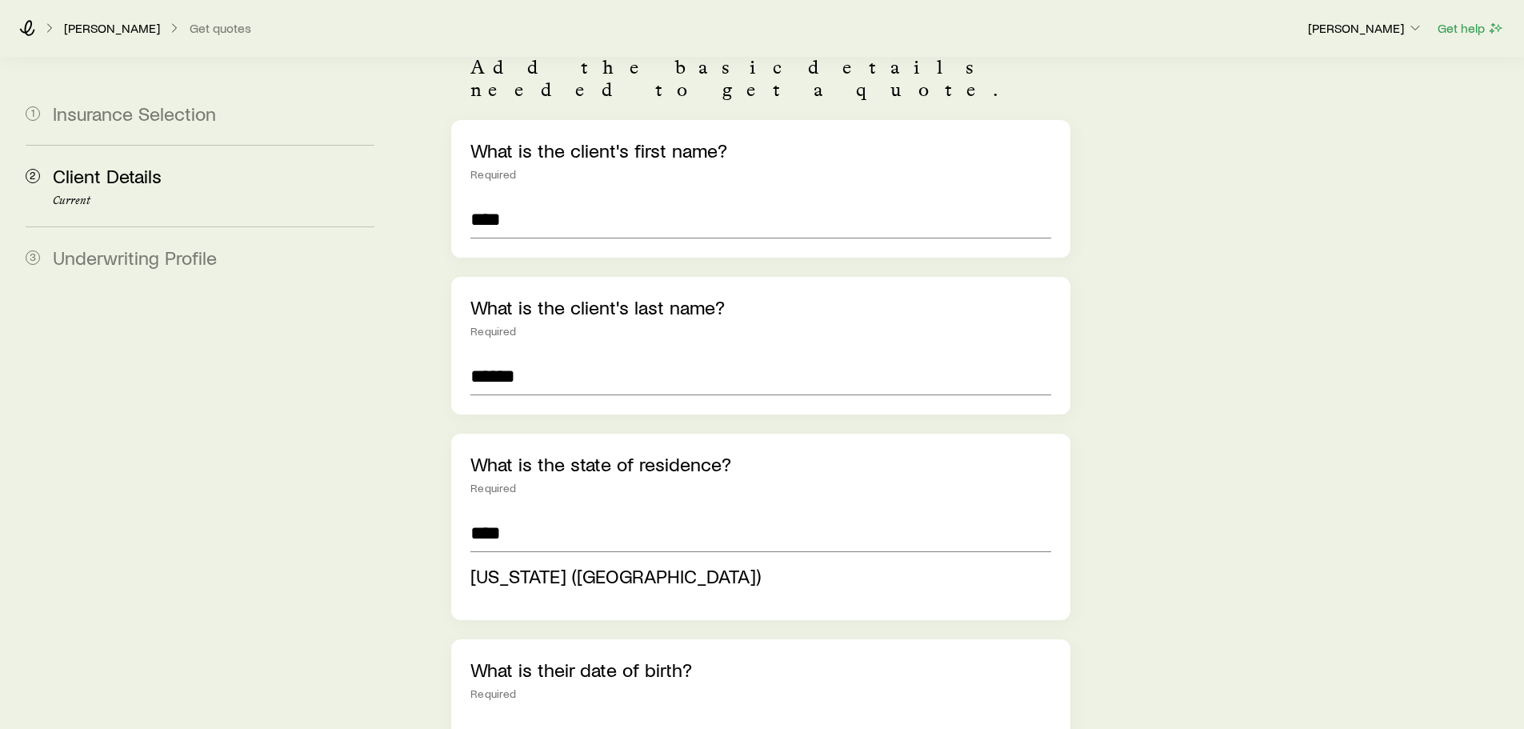
click at [555, 564] on span "[US_STATE] ([GEOGRAPHIC_DATA])" at bounding box center [615, 575] width 290 height 23
type input "**********"
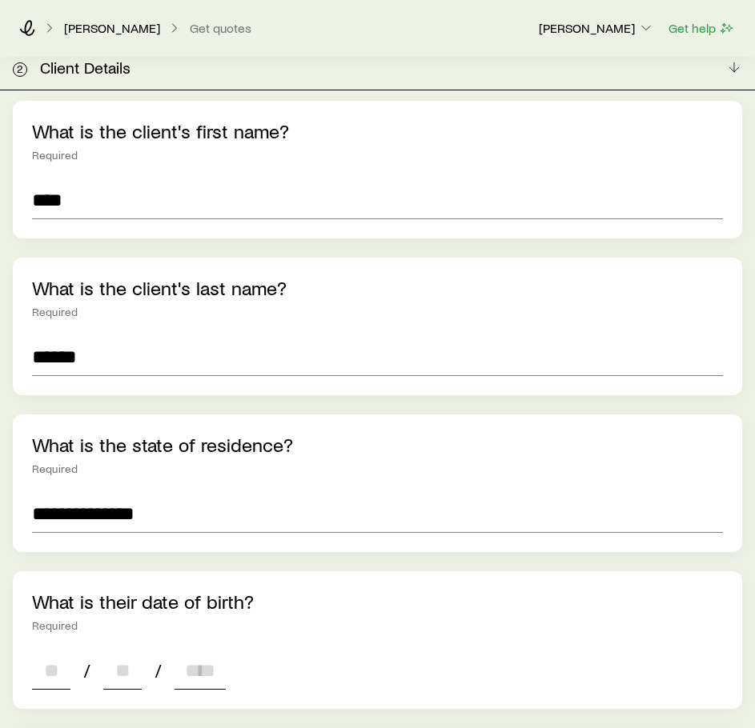
click at [59, 651] on input at bounding box center [51, 670] width 38 height 38
type input "**"
type input "*"
type input "****"
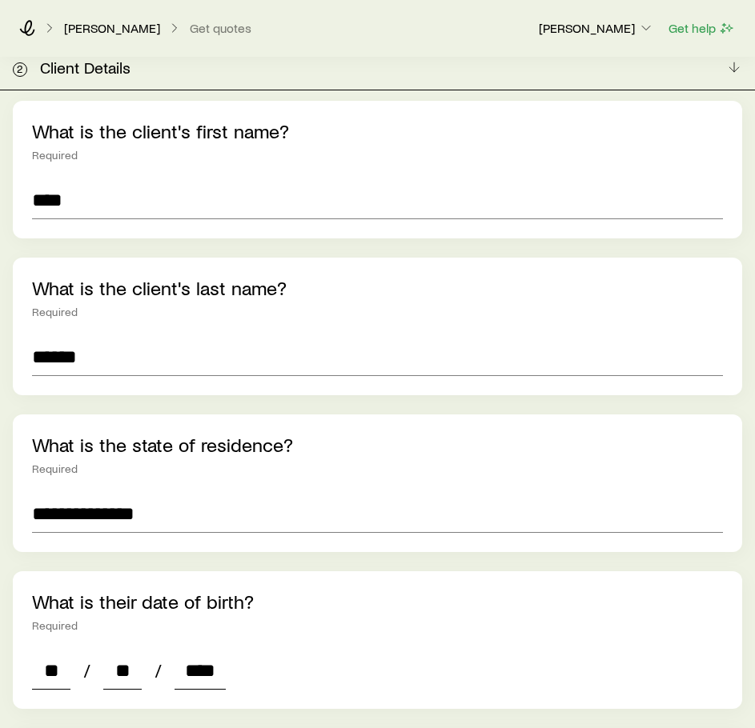
type input "*"
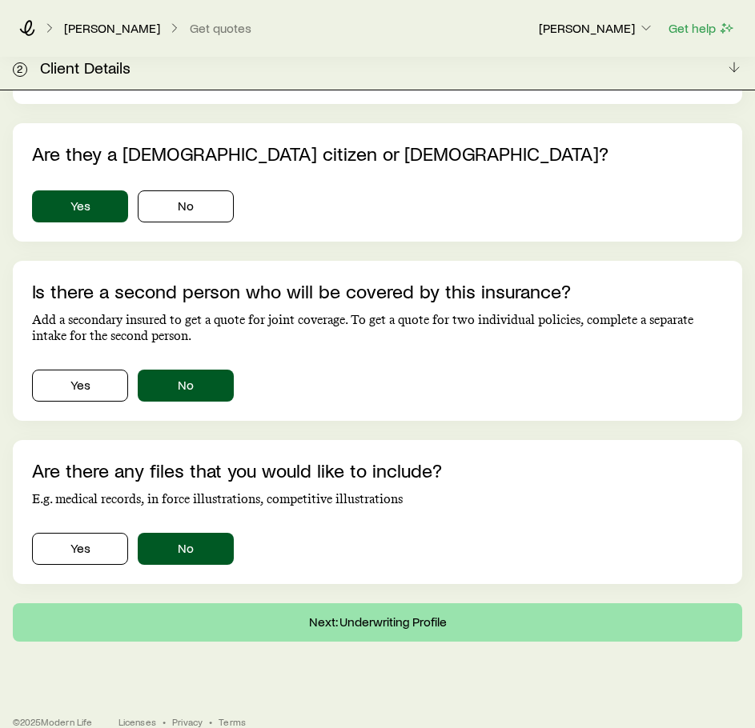
type input "****"
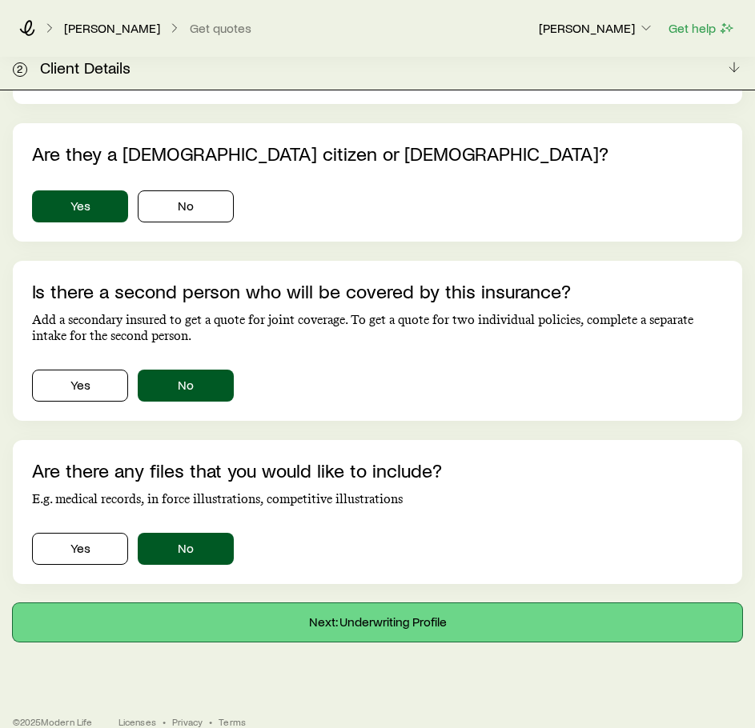
click at [241, 603] on button "Next: Underwriting Profile" at bounding box center [377, 622] width 729 height 38
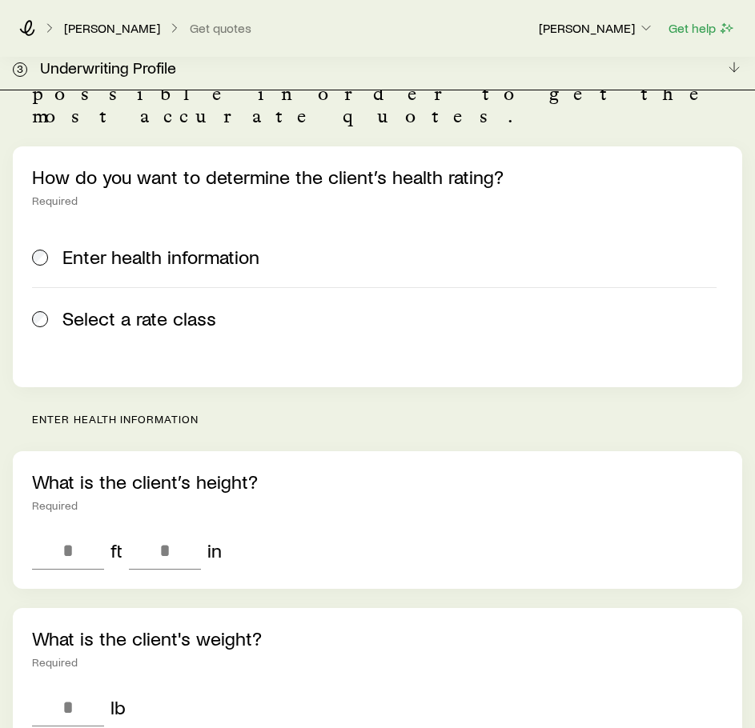
scroll to position [113, 0]
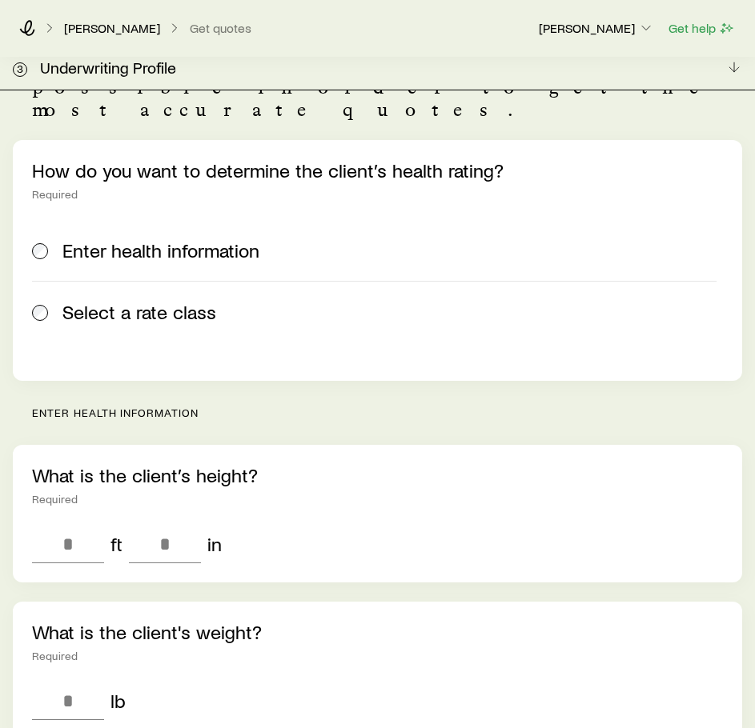
click at [168, 301] on span "Select a rate class" at bounding box center [139, 312] width 154 height 22
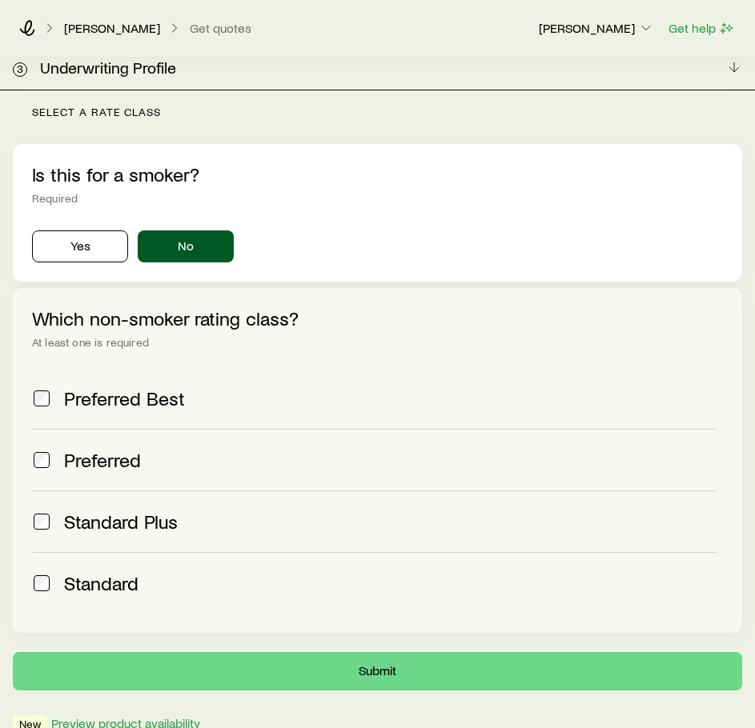
click at [105, 572] on span "Standard" at bounding box center [101, 583] width 74 height 22
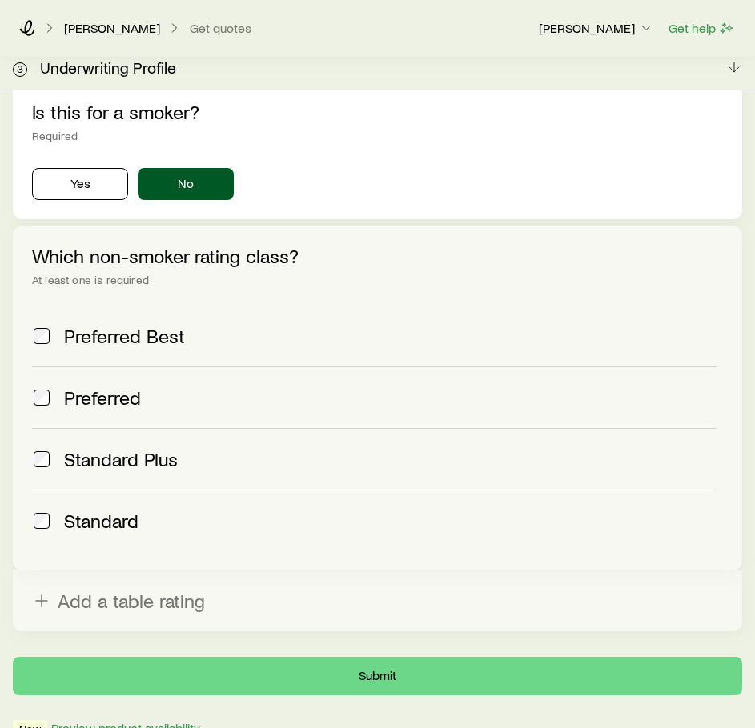
scroll to position [0, 0]
